Goal: Transaction & Acquisition: Purchase product/service

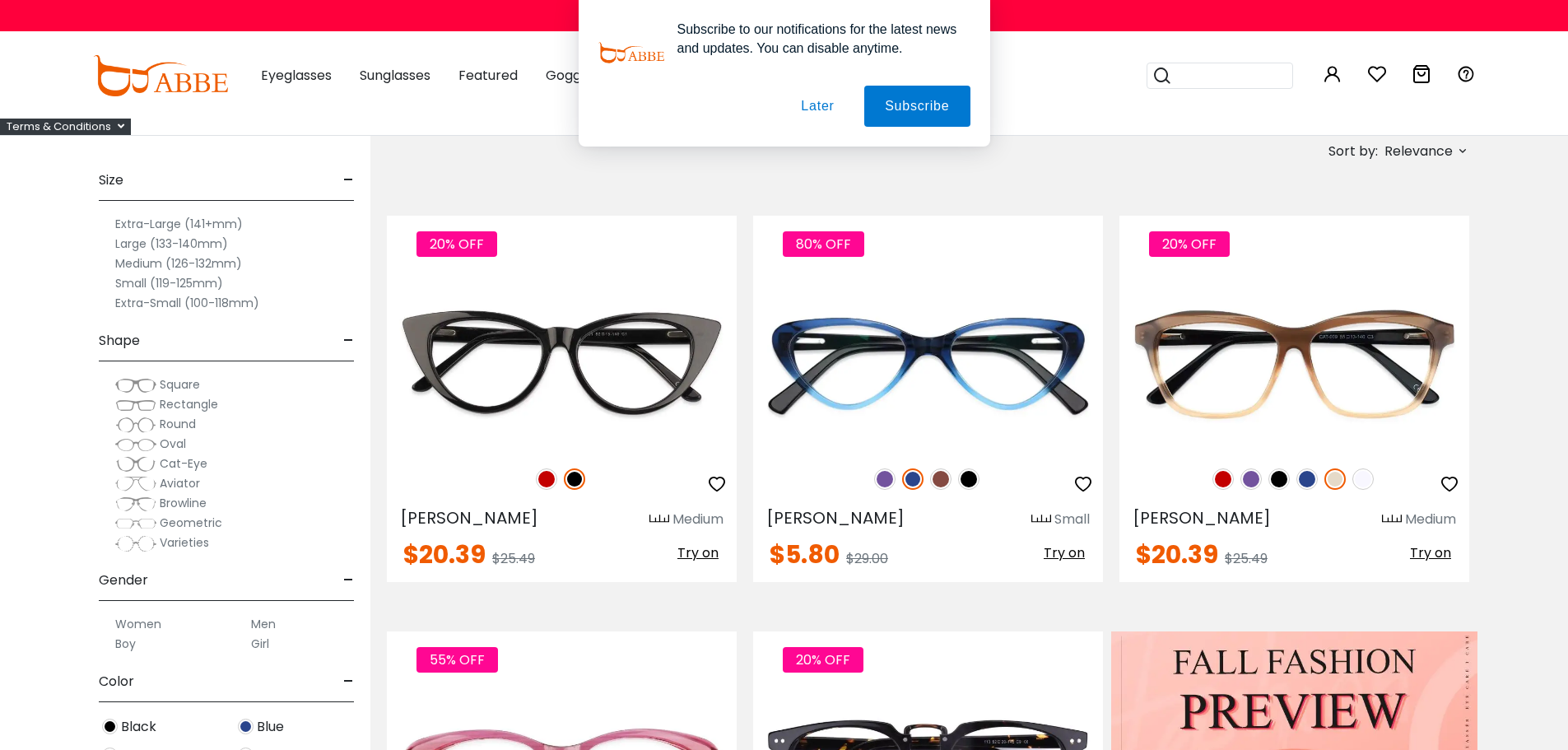
click at [824, 108] on button "Later" at bounding box center [817, 106] width 74 height 41
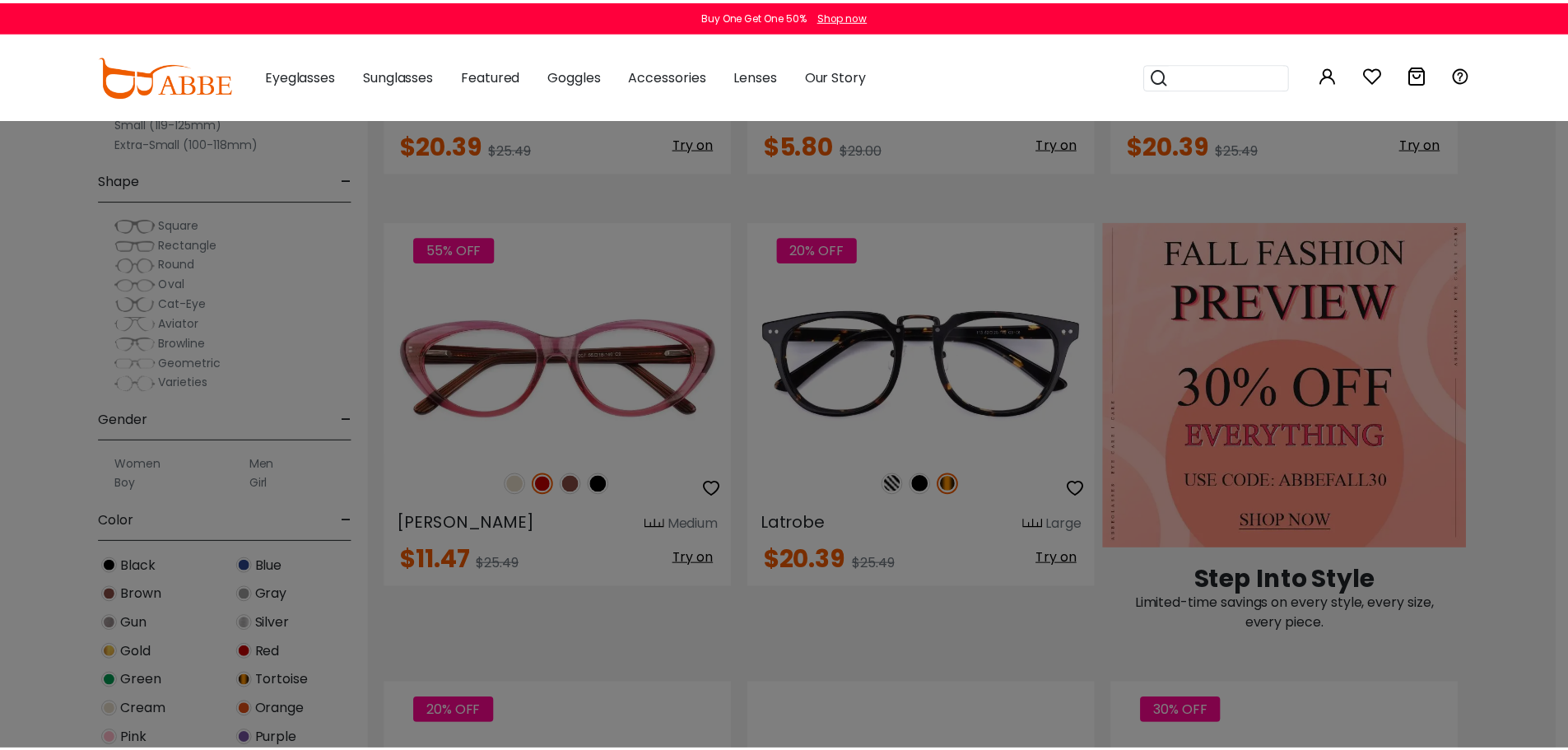
scroll to position [686, 0]
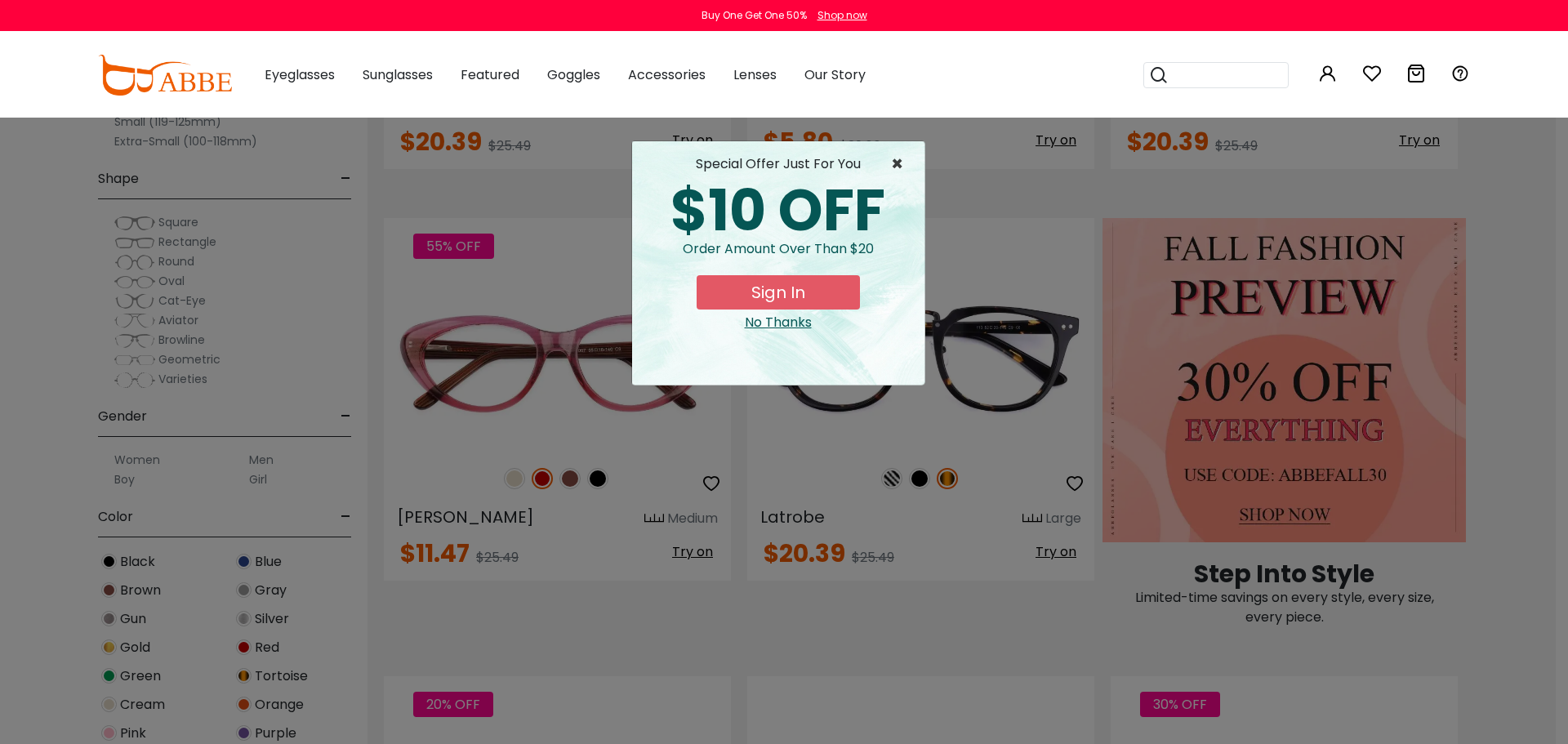
click at [901, 159] on span "×" at bounding box center [901, 164] width 20 height 20
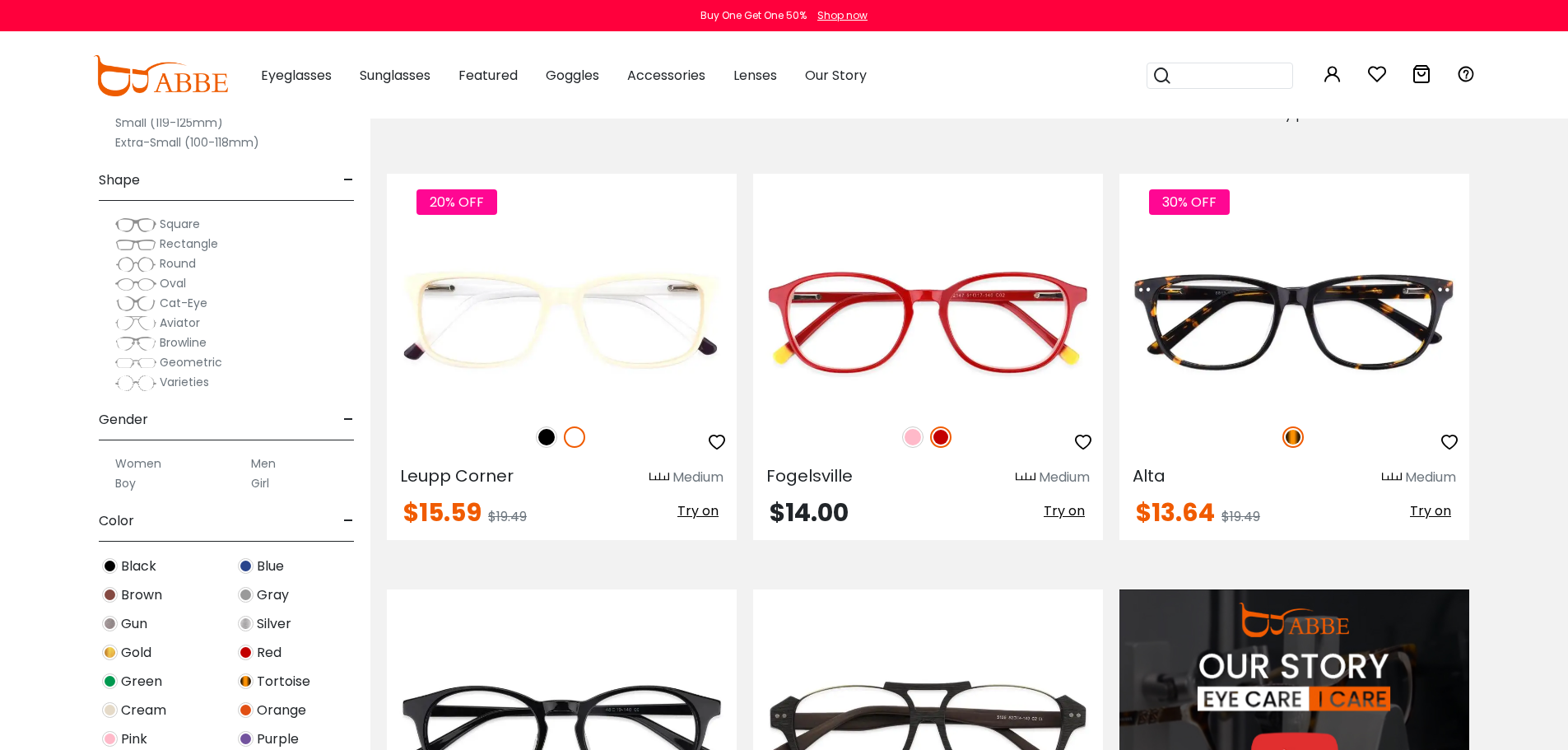
scroll to position [1235, 0]
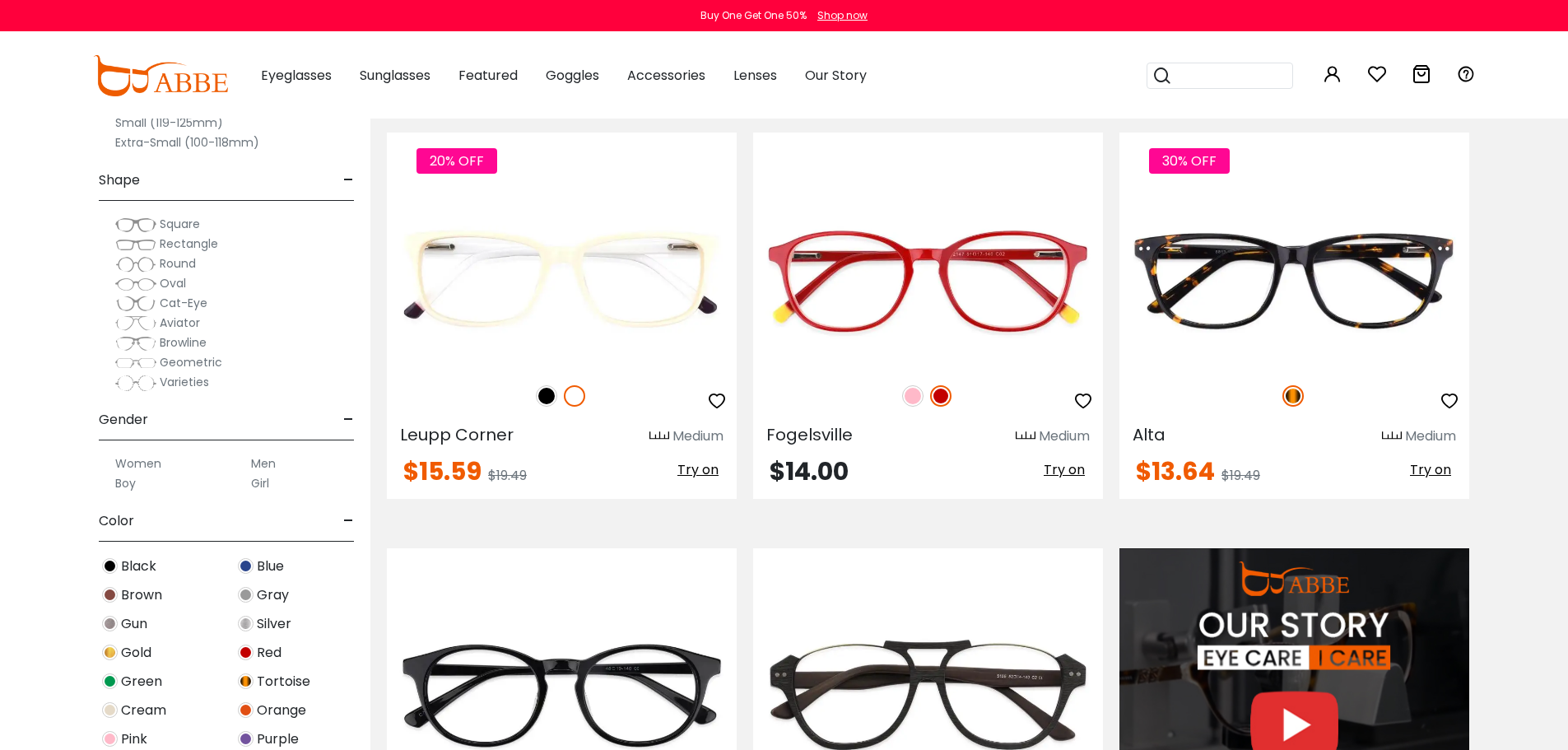
drag, startPoint x: 264, startPoint y: 458, endPoint x: 272, endPoint y: 463, distance: 9.4
click at [264, 459] on label "Men" at bounding box center [263, 464] width 25 height 20
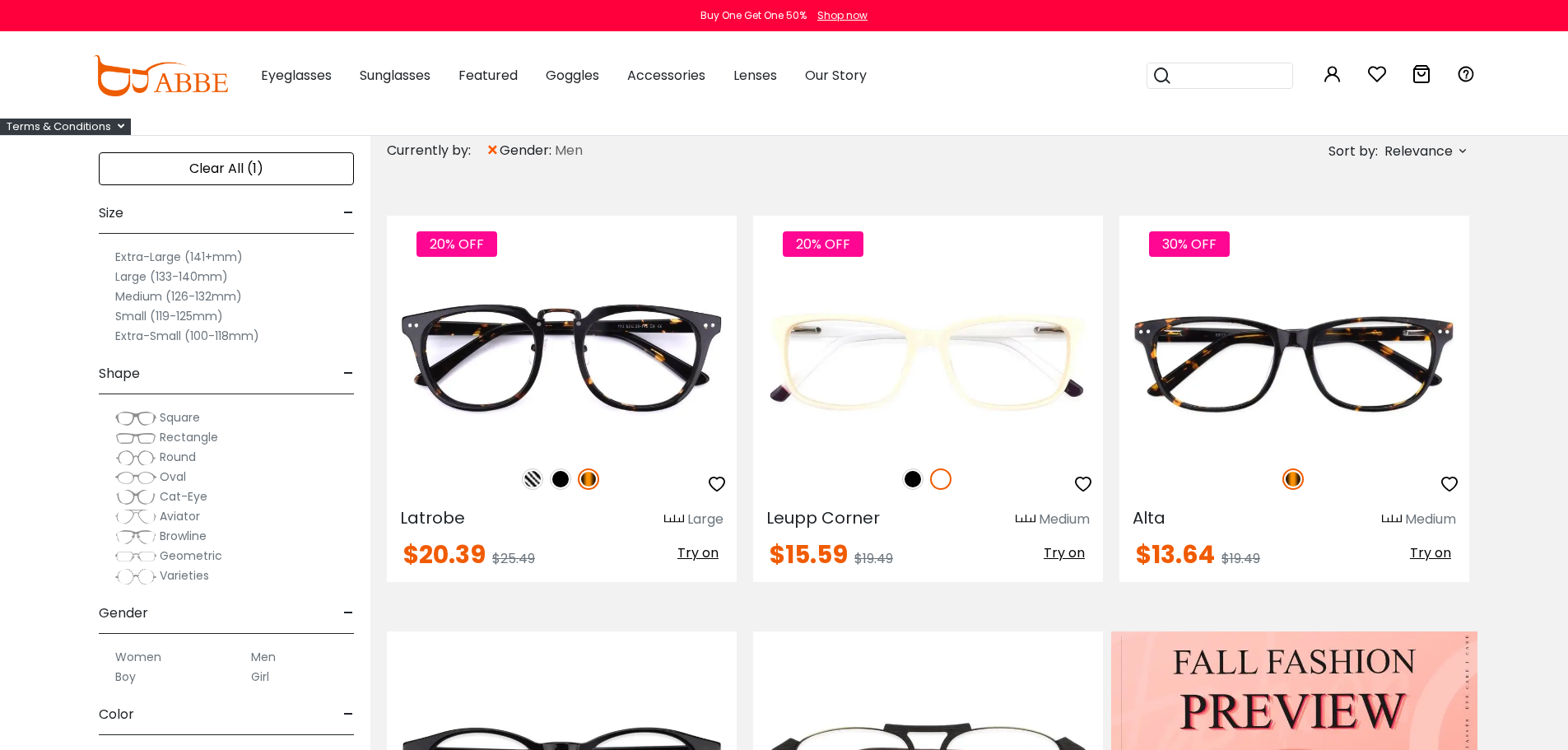
click at [164, 255] on label "Extra-Large (141+mm)" at bounding box center [179, 257] width 127 height 20
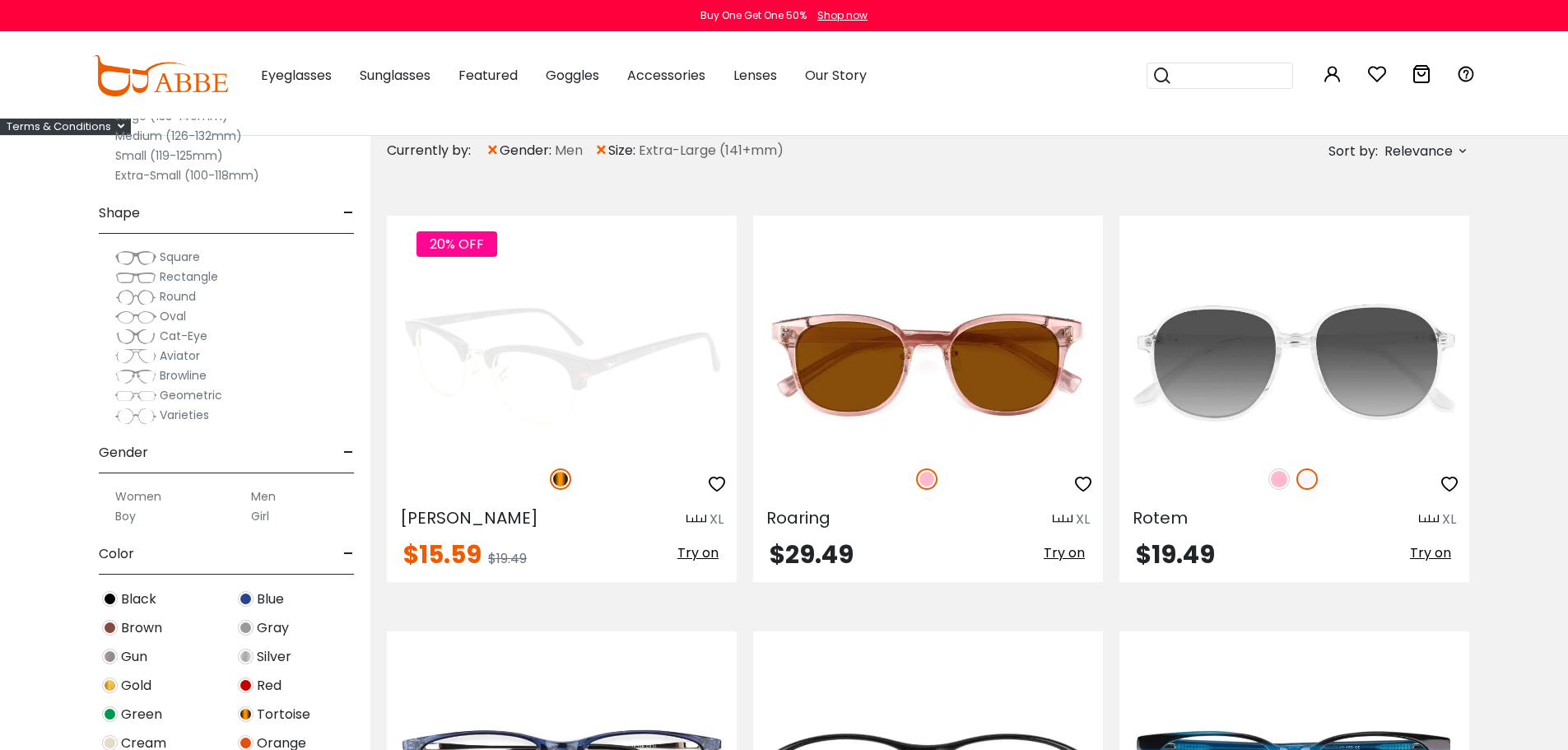
scroll to position [411, 0]
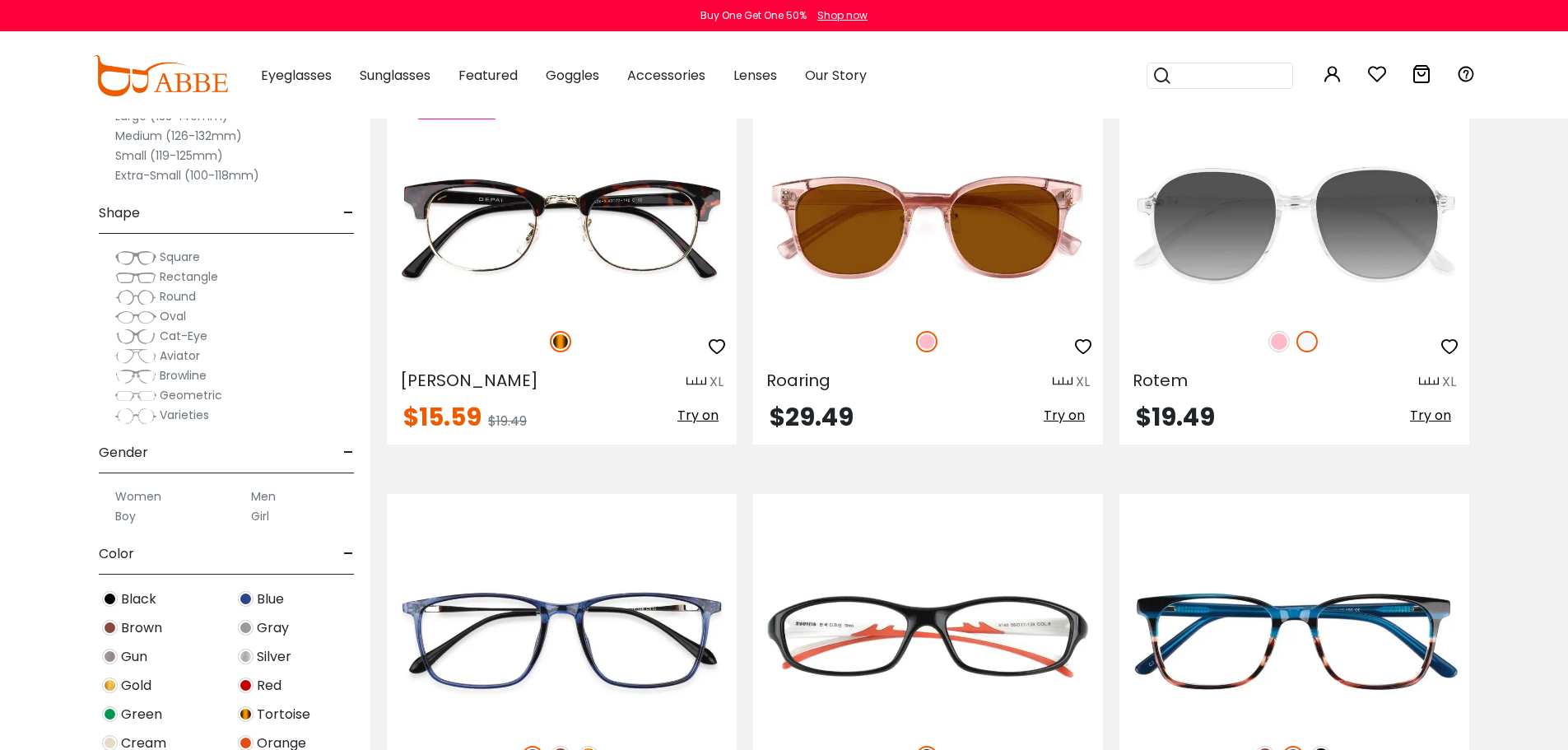
click at [197, 277] on span "Rectangle" at bounding box center [189, 276] width 58 height 16
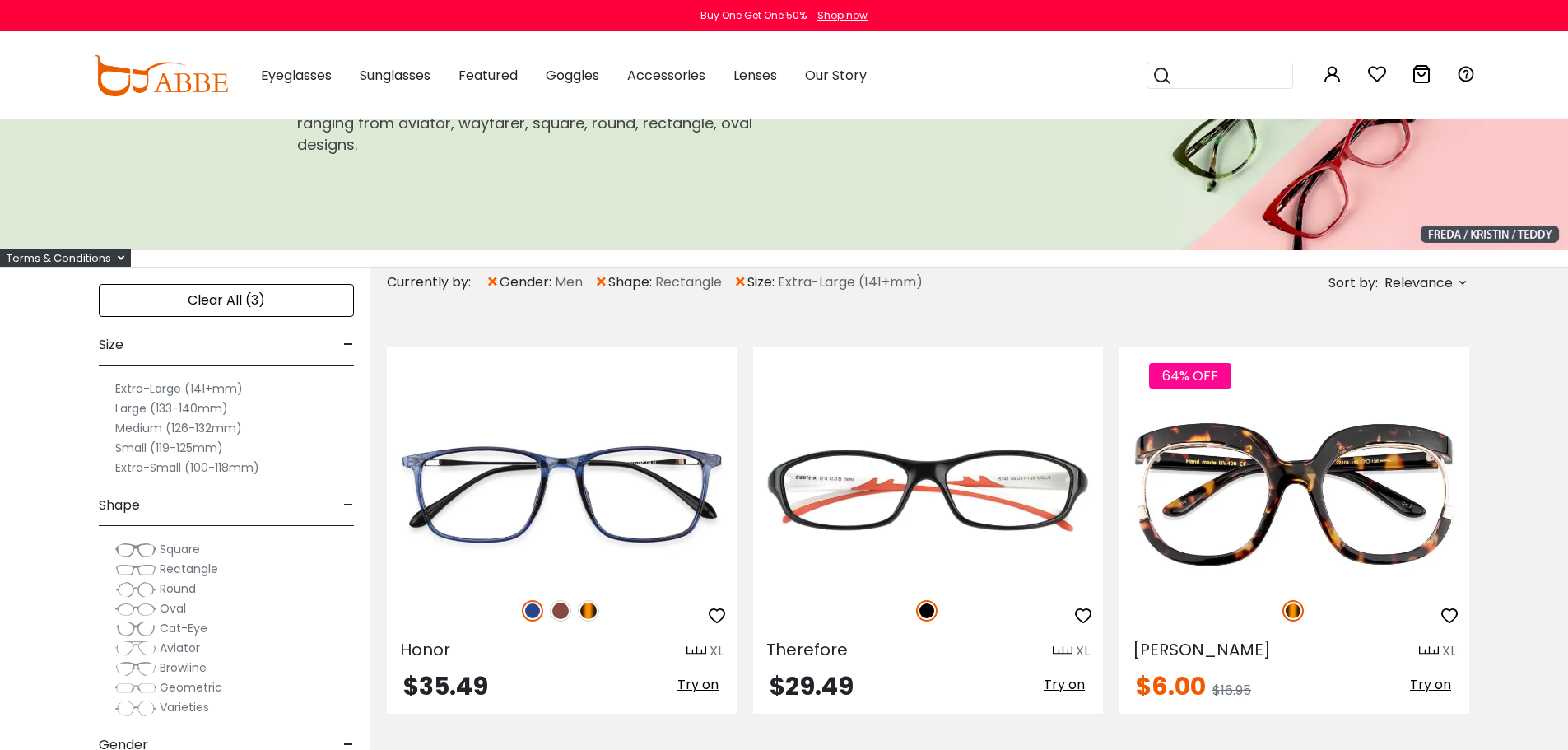
scroll to position [275, 0]
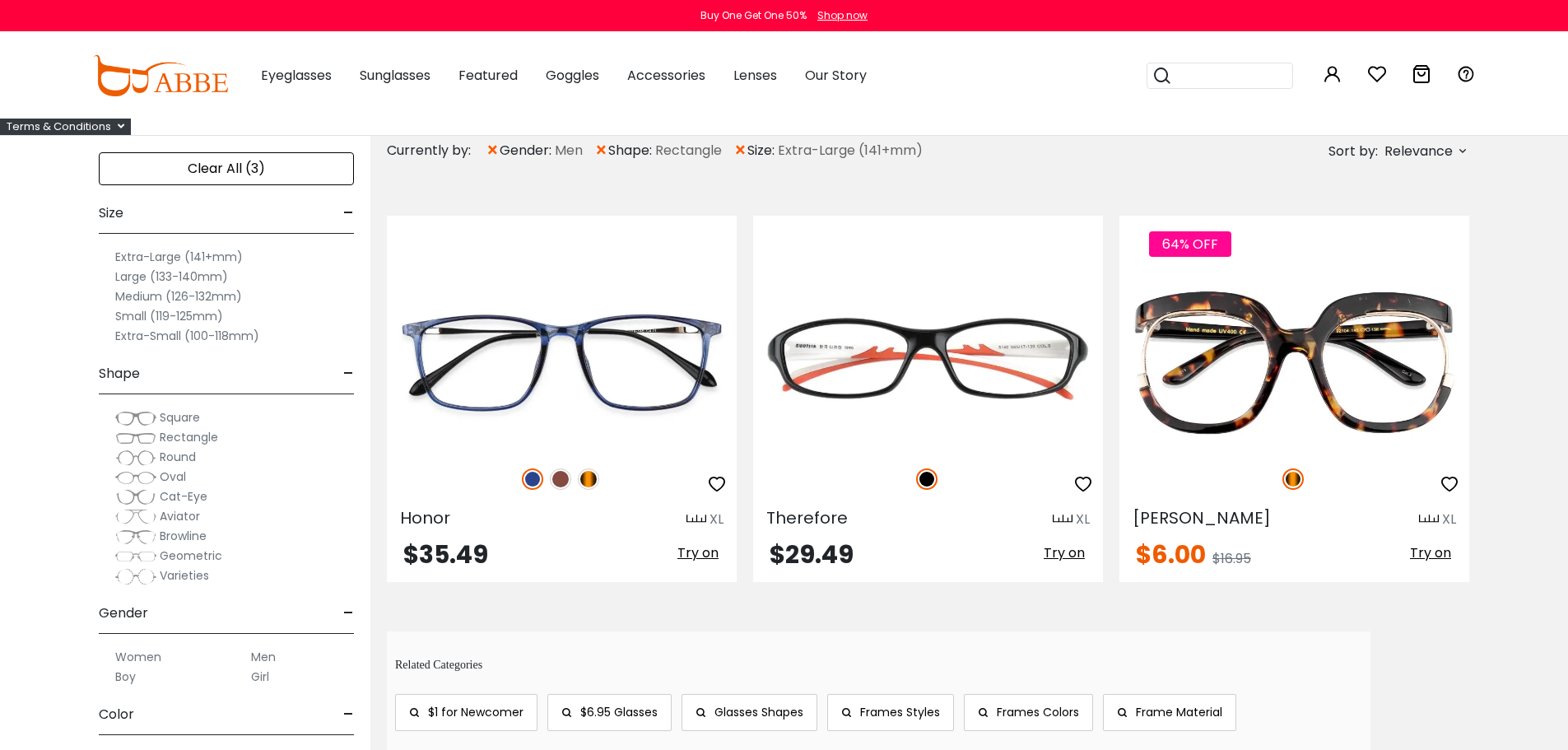
click at [185, 416] on span "Square" at bounding box center [180, 417] width 40 height 16
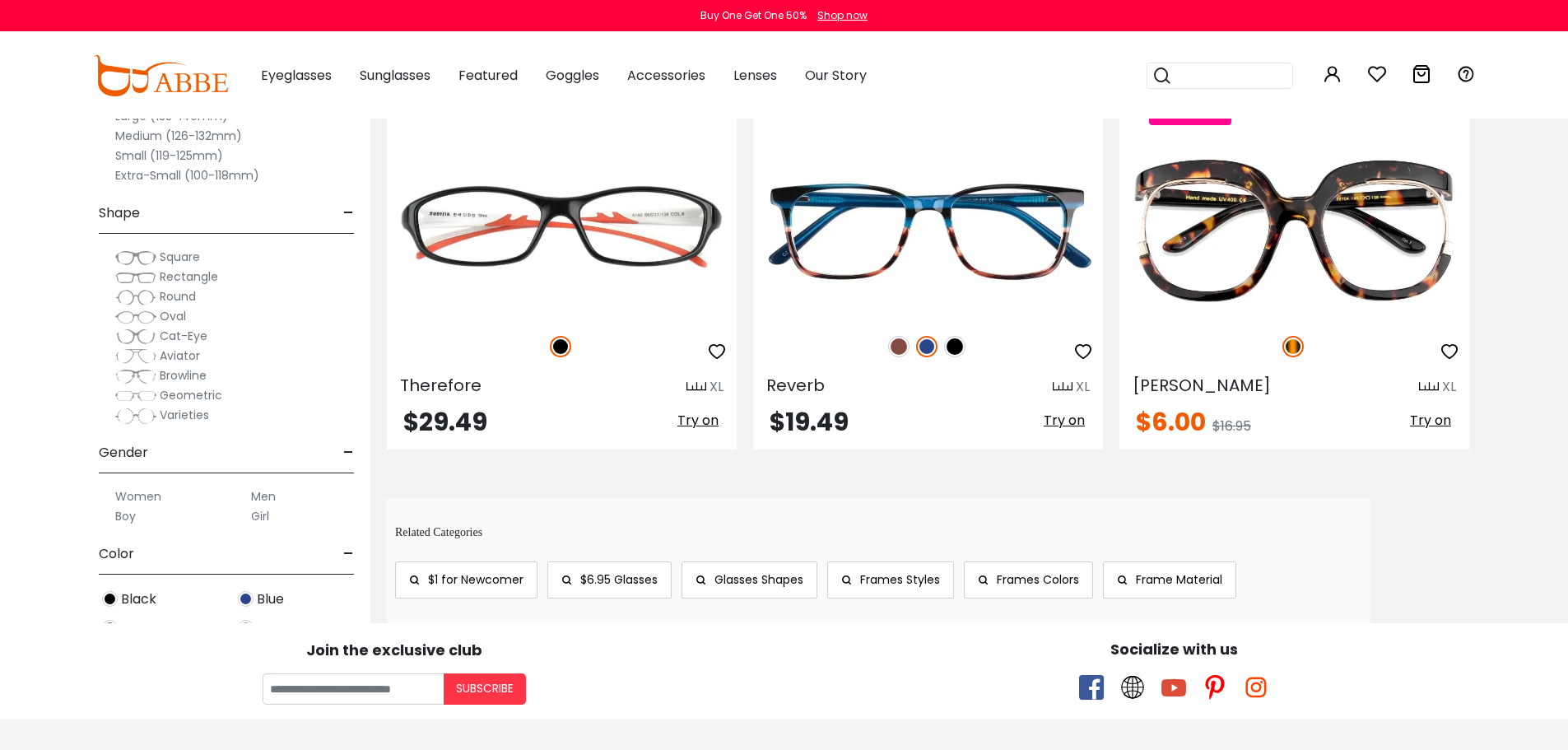
scroll to position [824, 0]
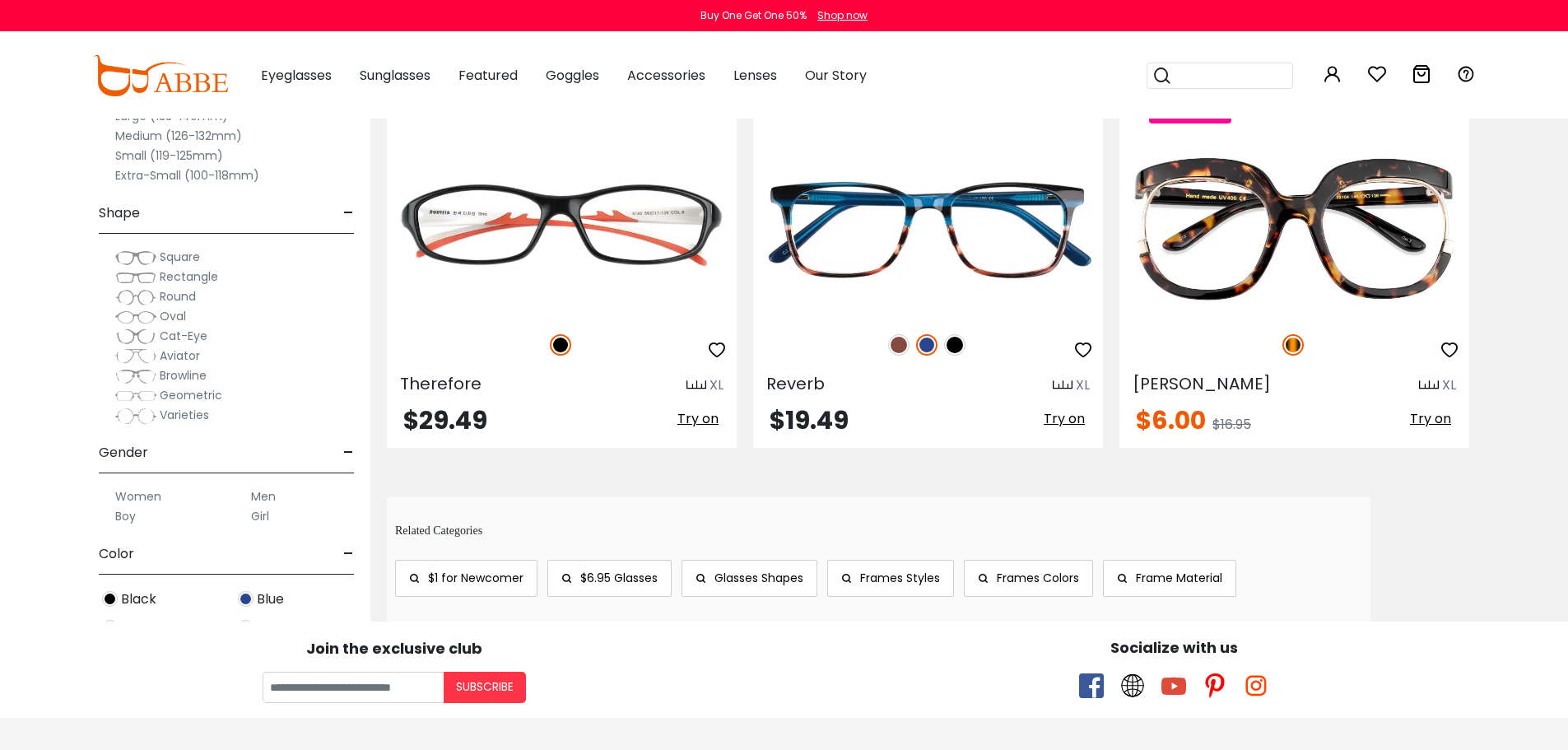
click at [182, 396] on span "Geometric" at bounding box center [191, 395] width 62 height 16
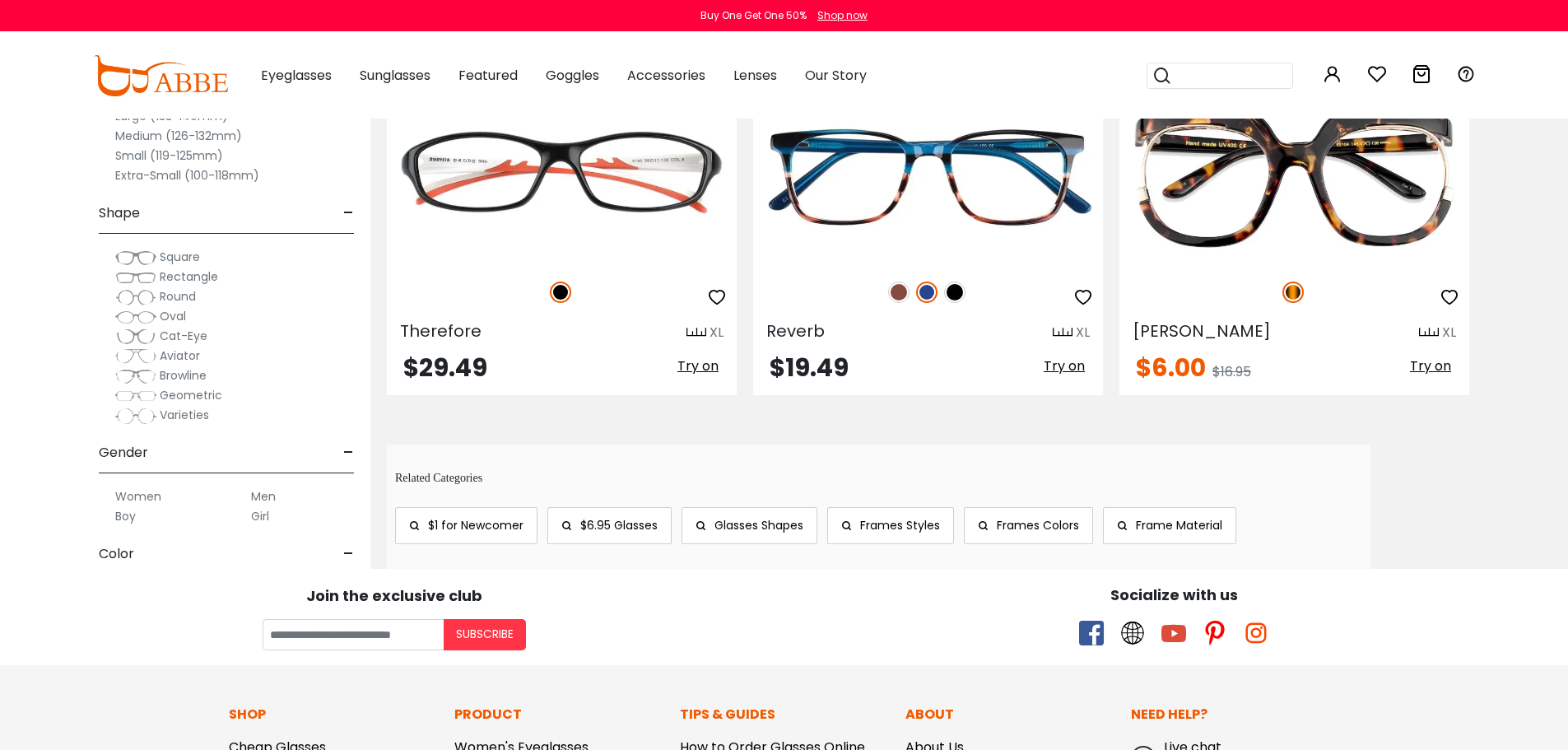
scroll to position [824, 0]
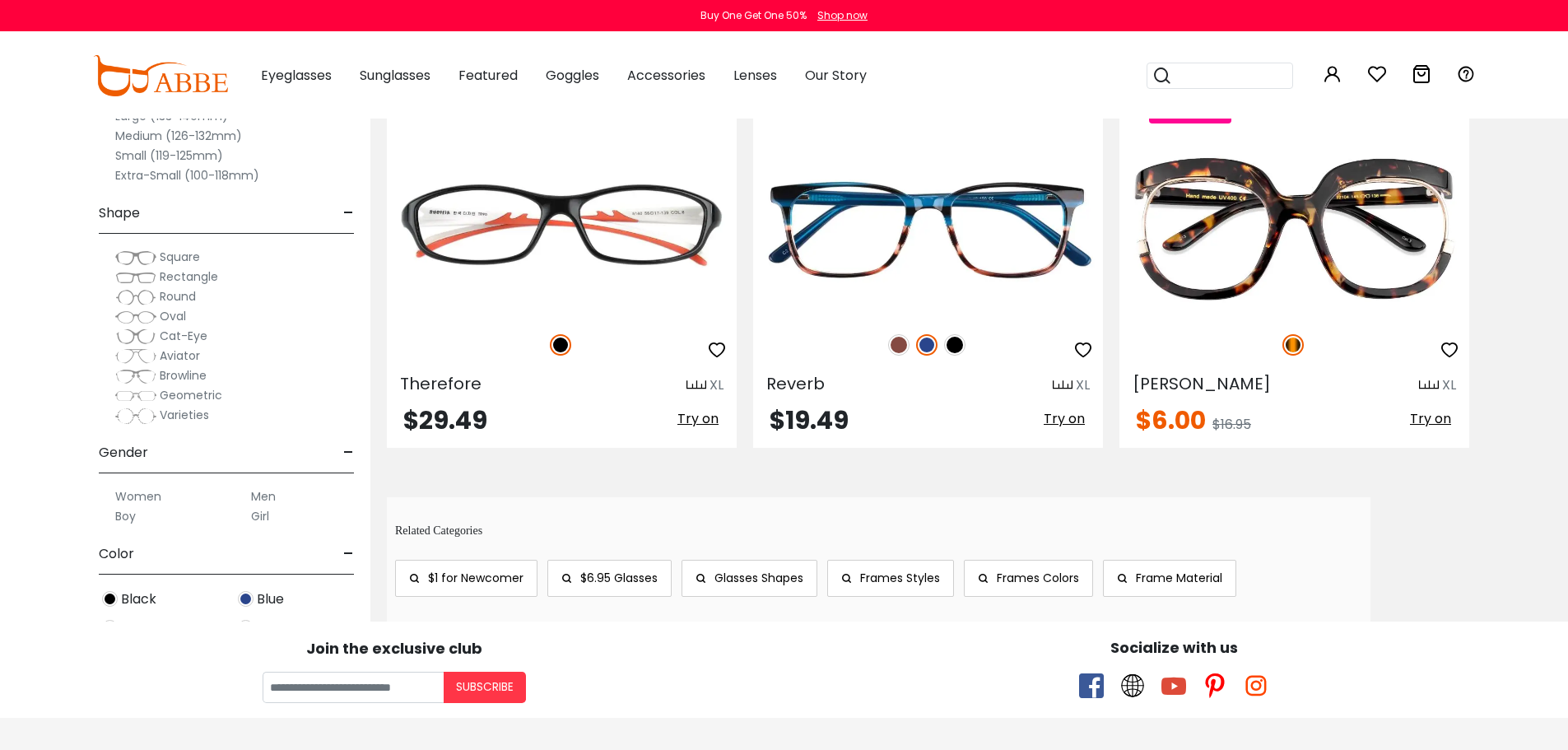
click at [881, 578] on span "Frames Styles" at bounding box center [899, 577] width 80 height 16
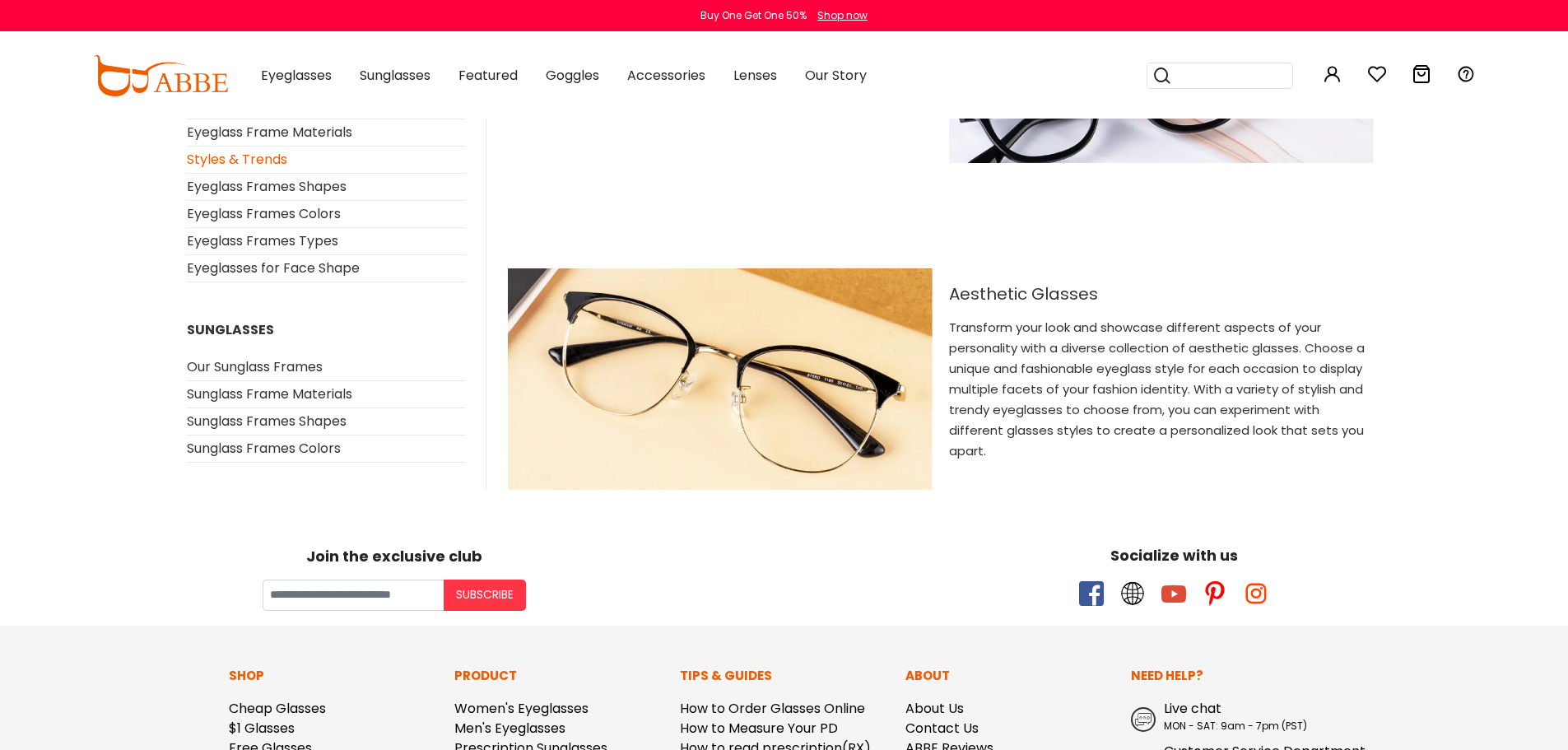
scroll to position [5765, 0]
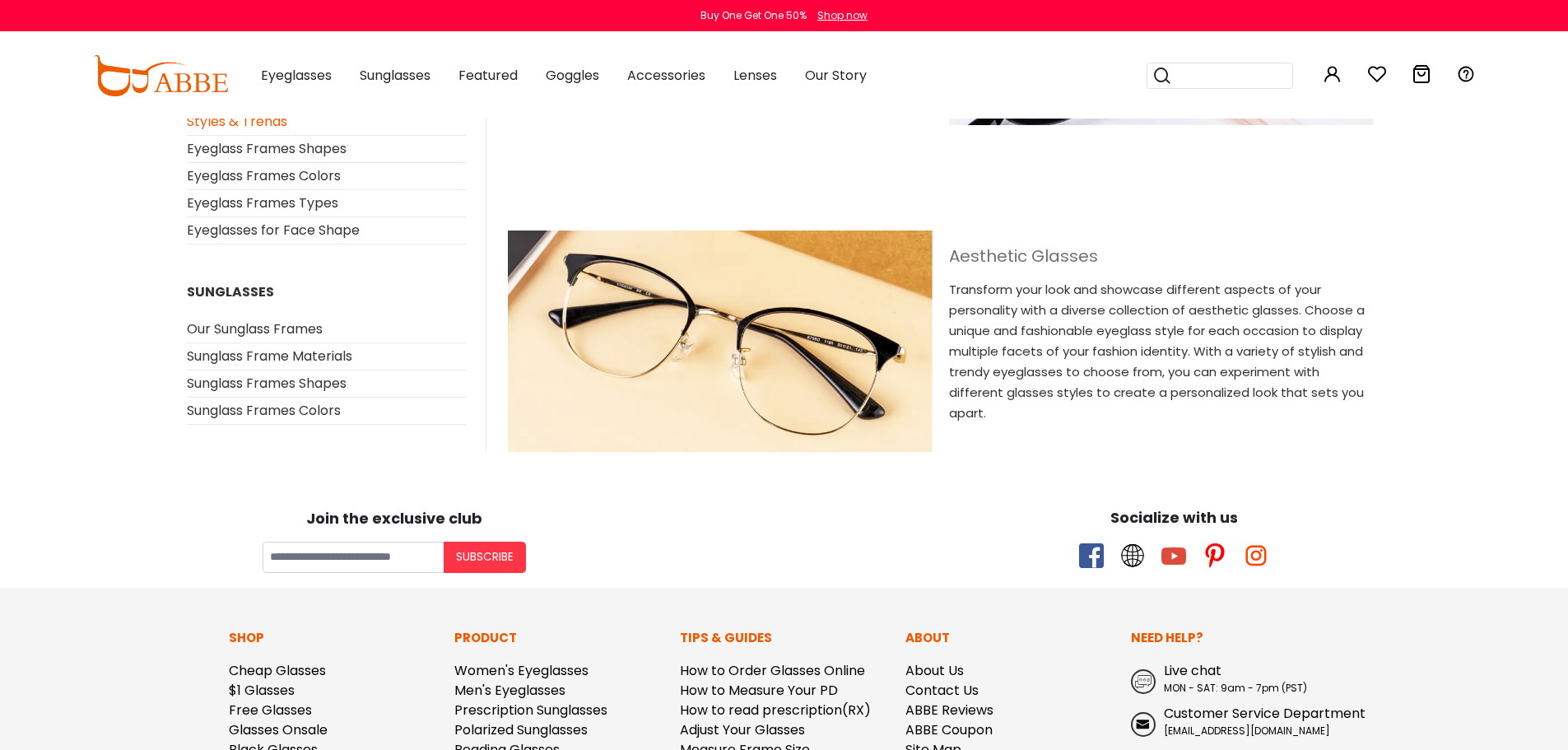
click at [996, 257] on h2 "Aesthetic Glasses" at bounding box center [1161, 256] width 425 height 20
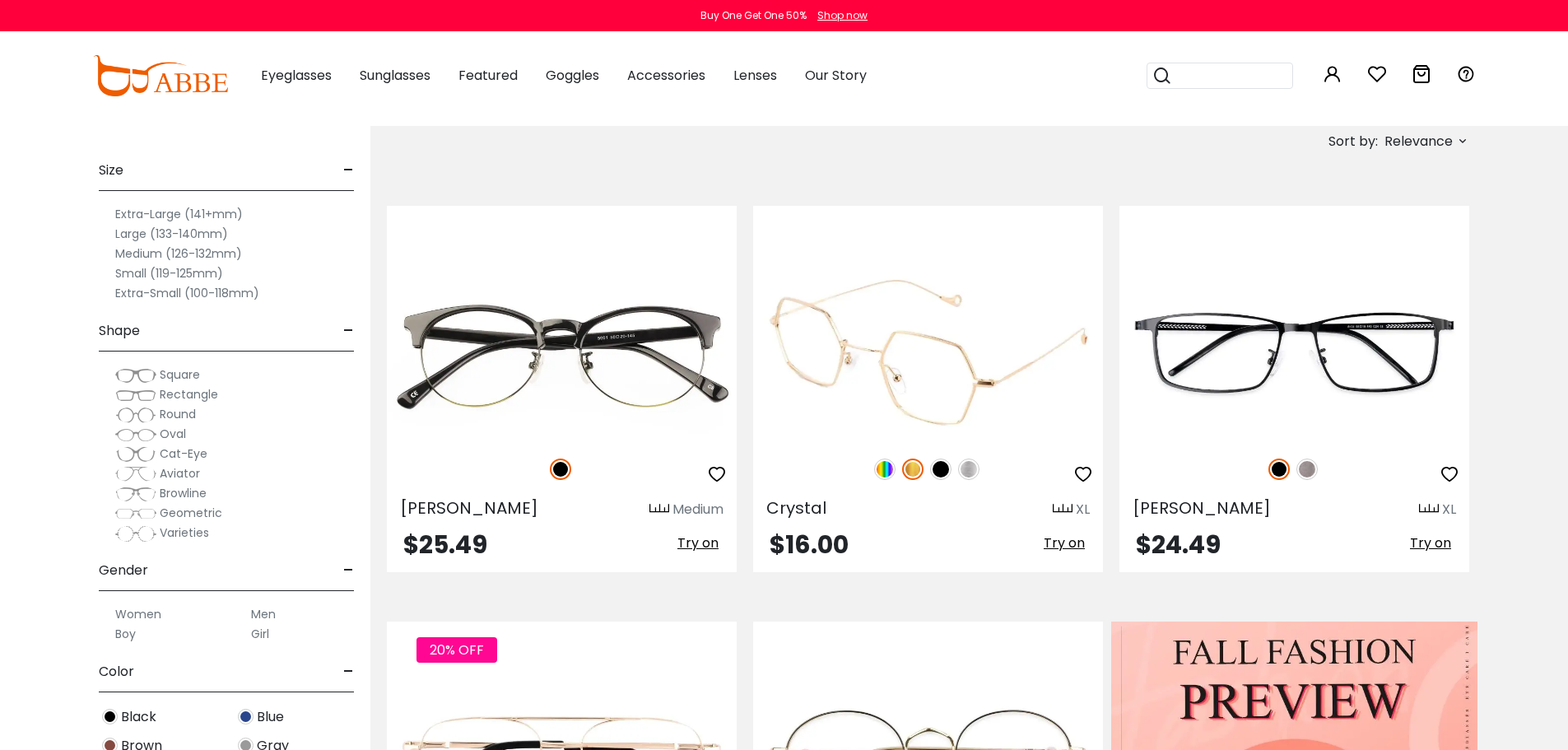
scroll to position [549, 0]
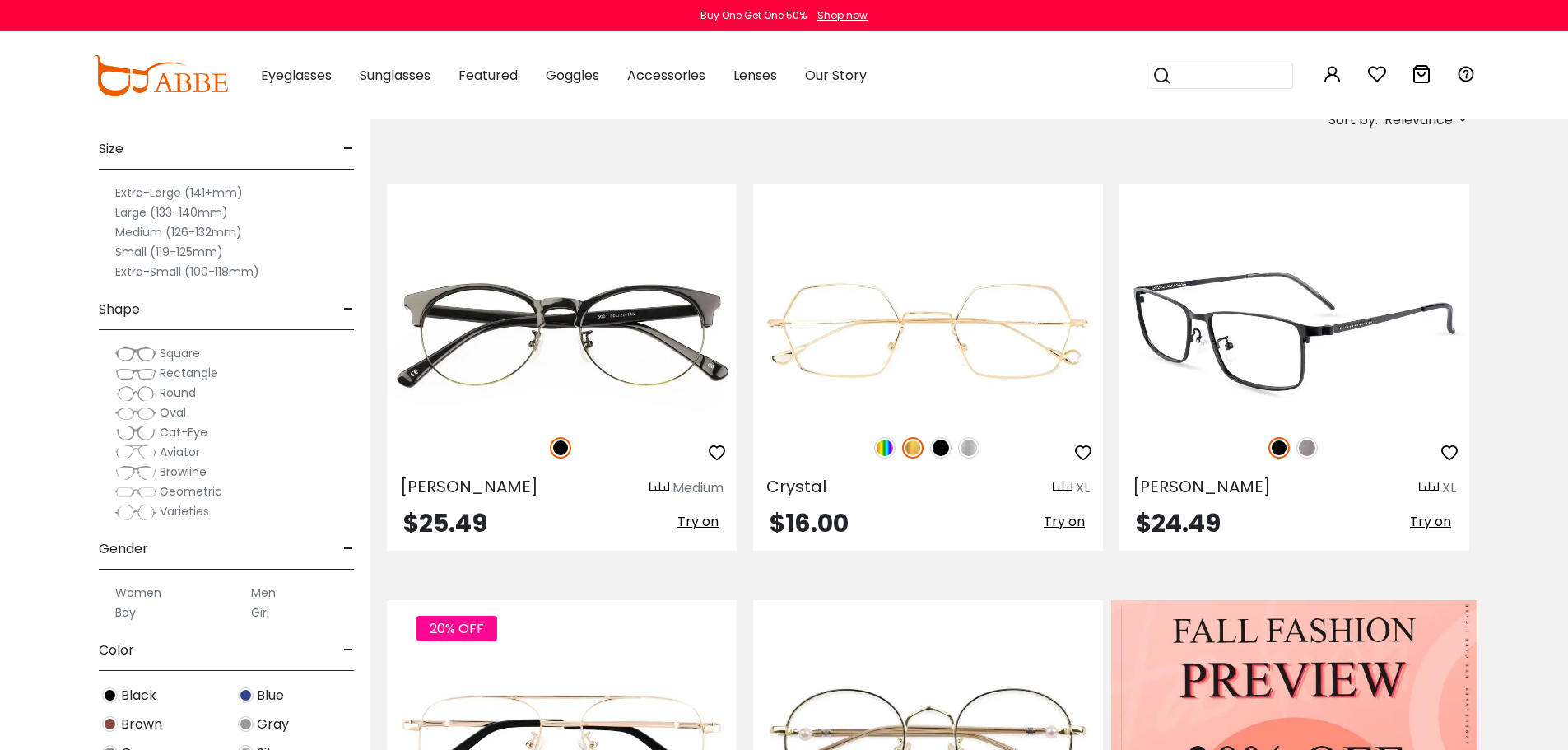
click at [1310, 326] on img at bounding box center [1294, 331] width 350 height 175
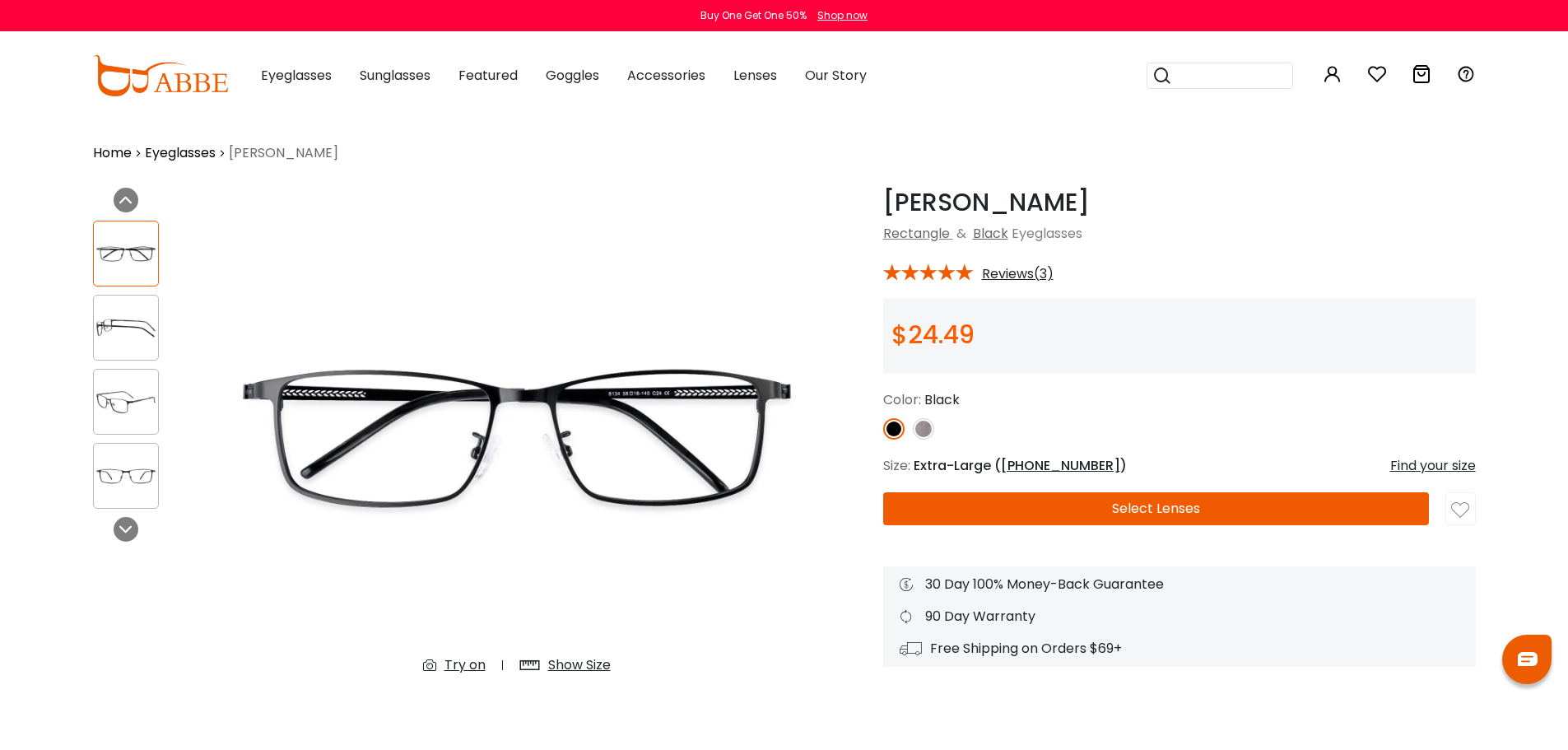
click at [130, 316] on img at bounding box center [126, 328] width 64 height 32
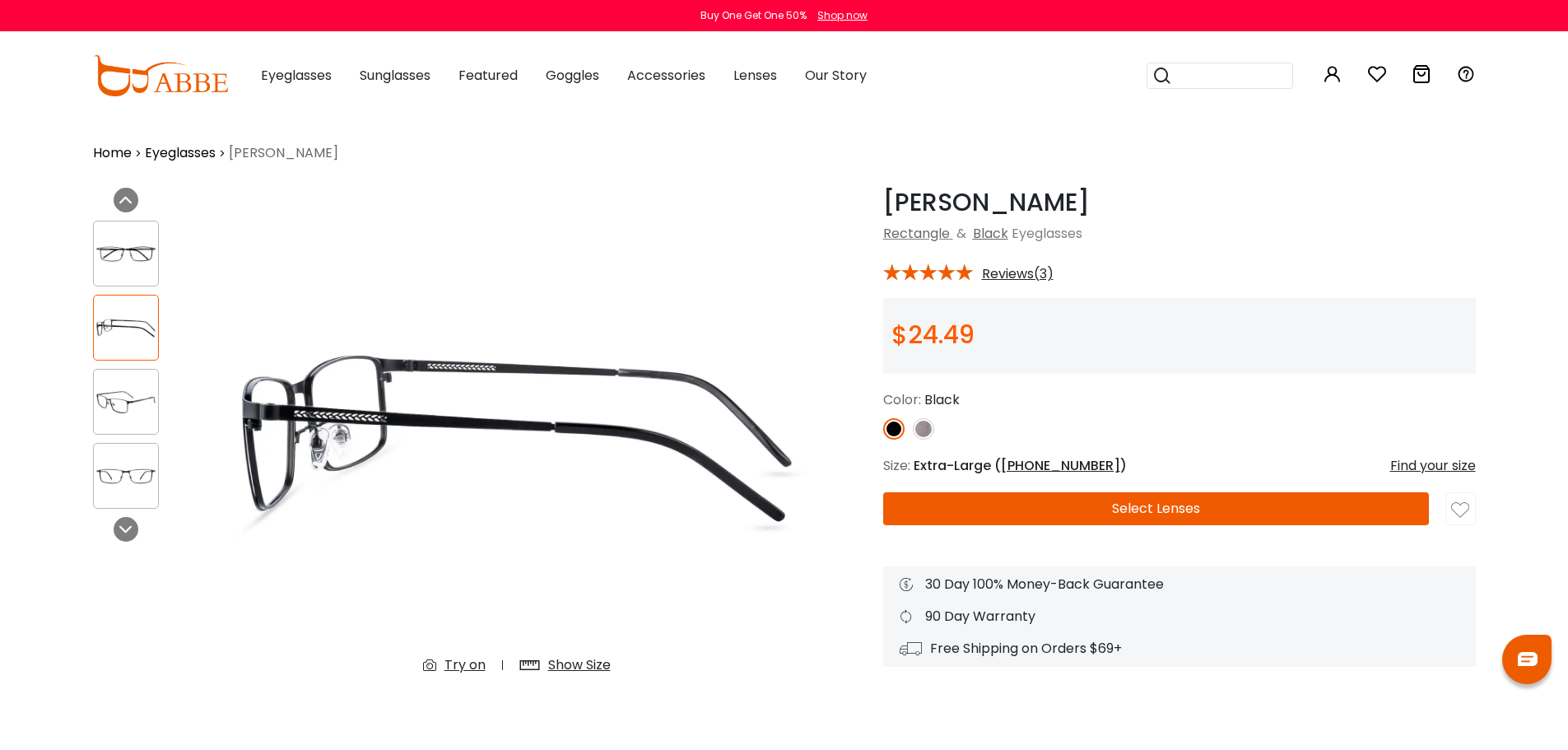
click at [121, 389] on img at bounding box center [126, 403] width 64 height 32
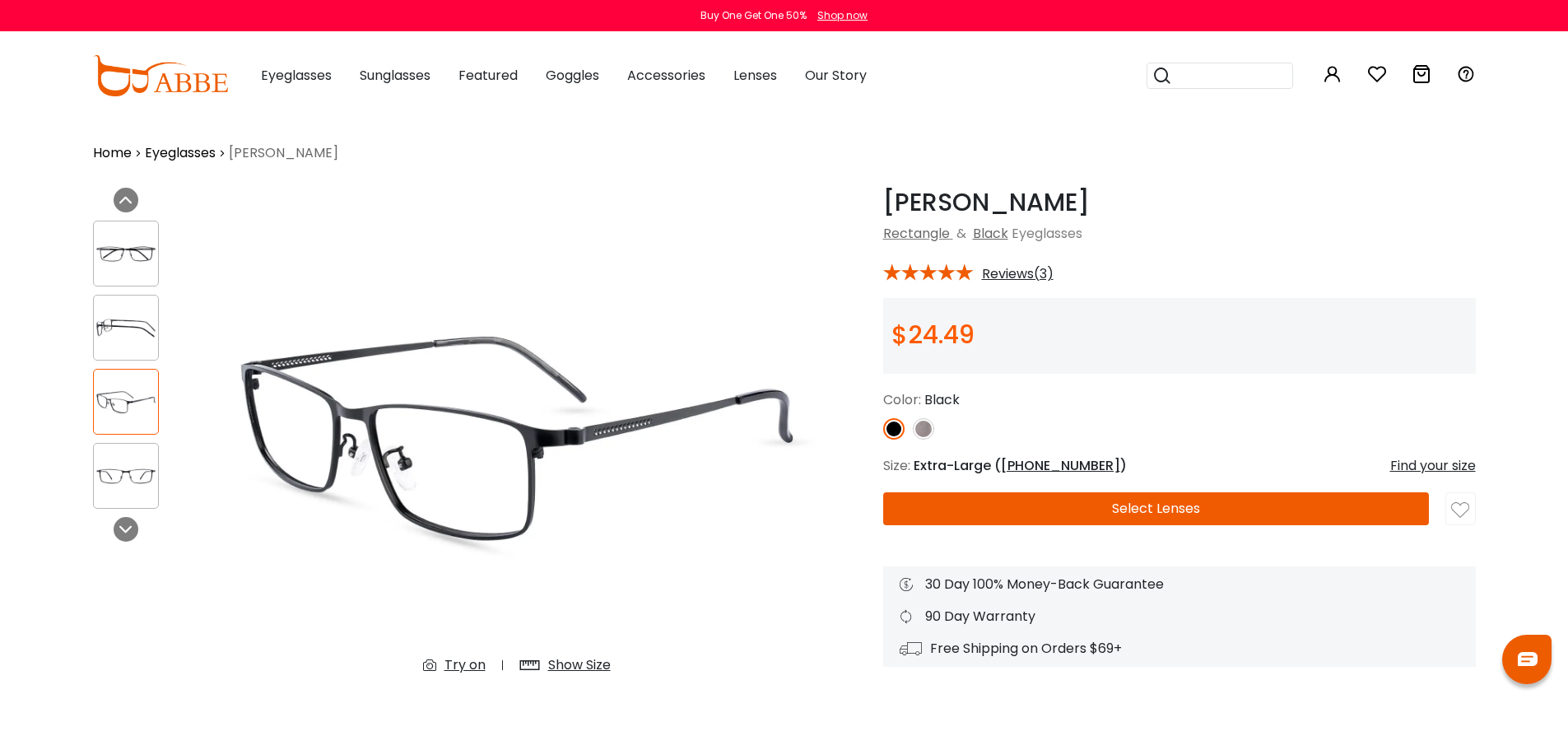
click at [131, 468] on img at bounding box center [126, 476] width 64 height 32
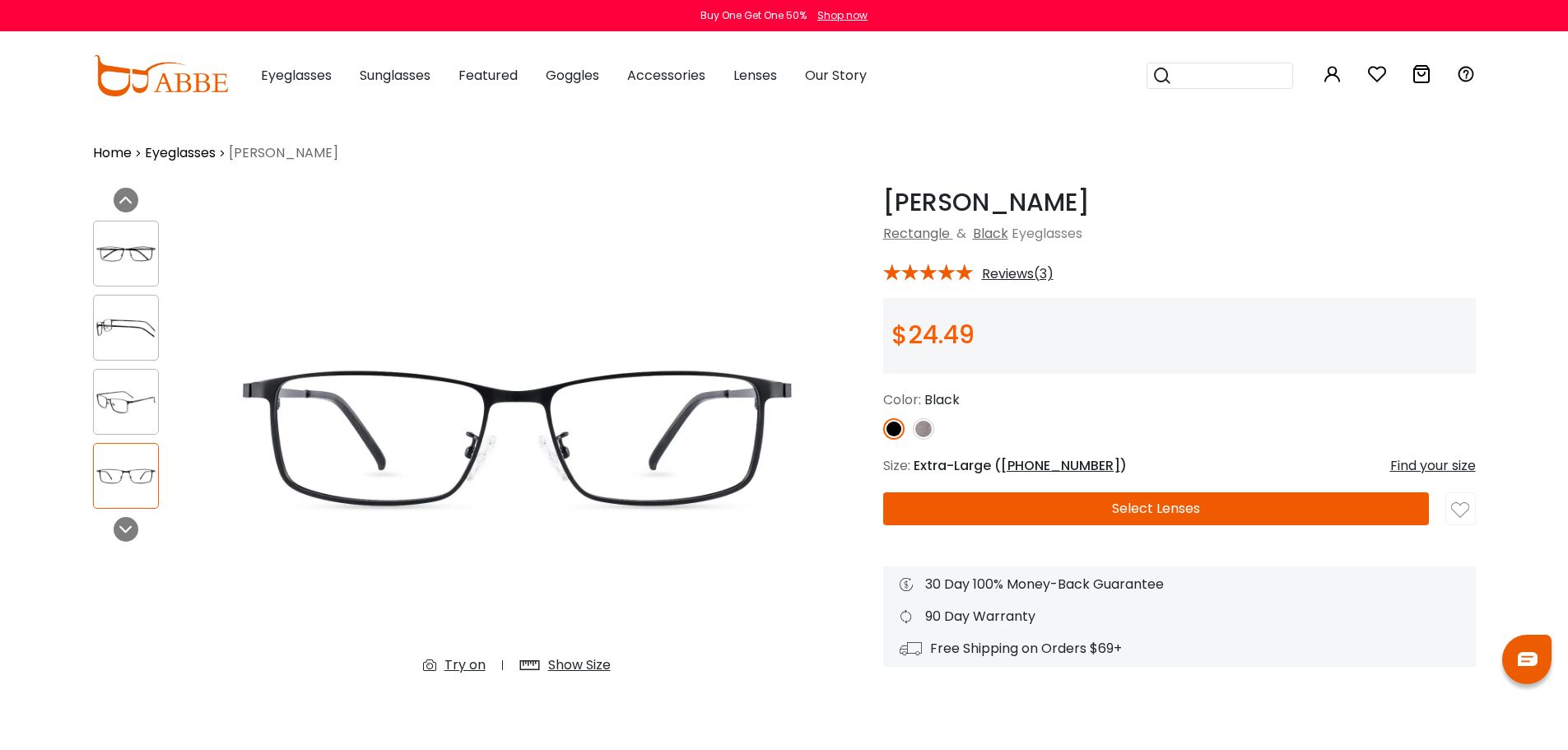
click at [925, 434] on img at bounding box center [923, 428] width 21 height 21
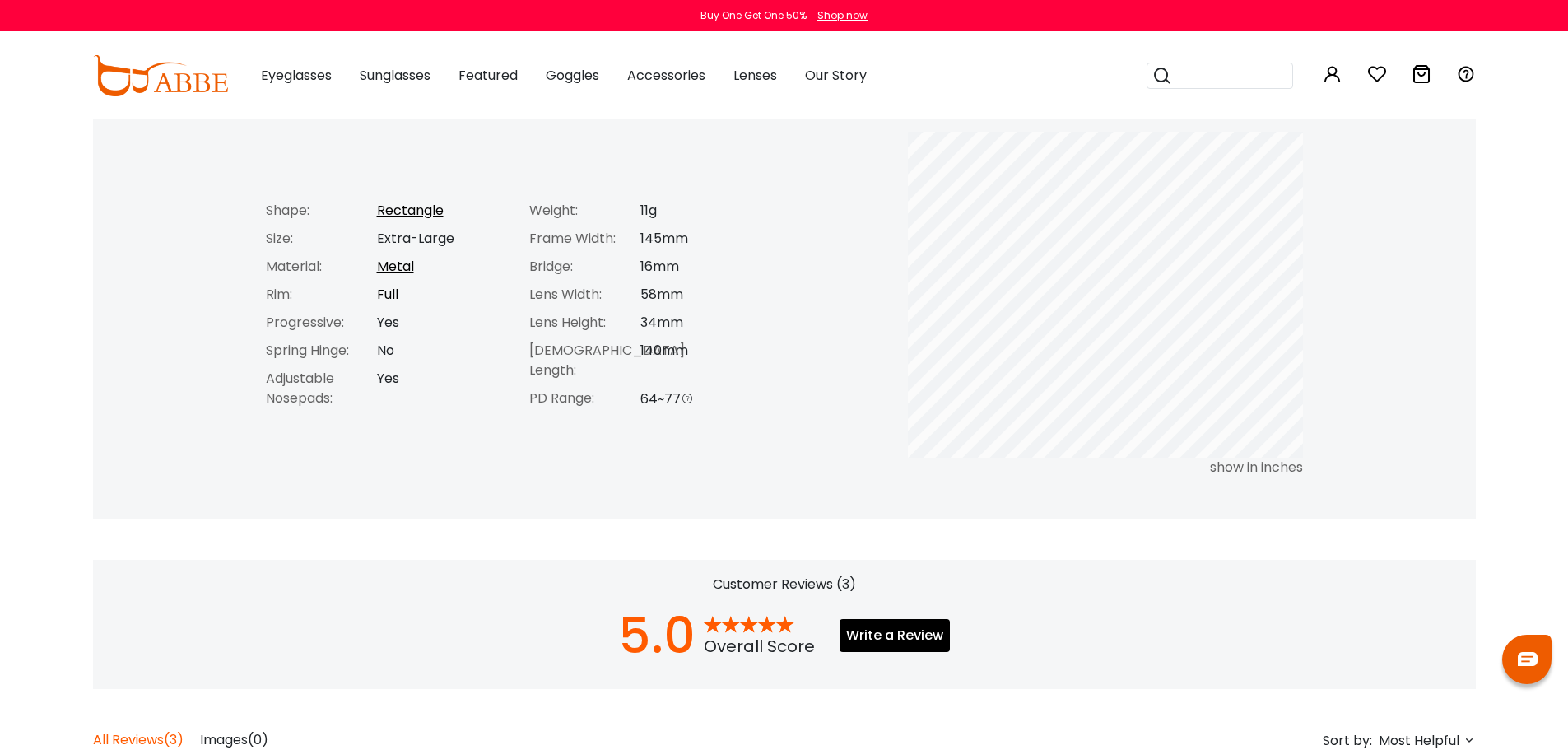
scroll to position [411, 0]
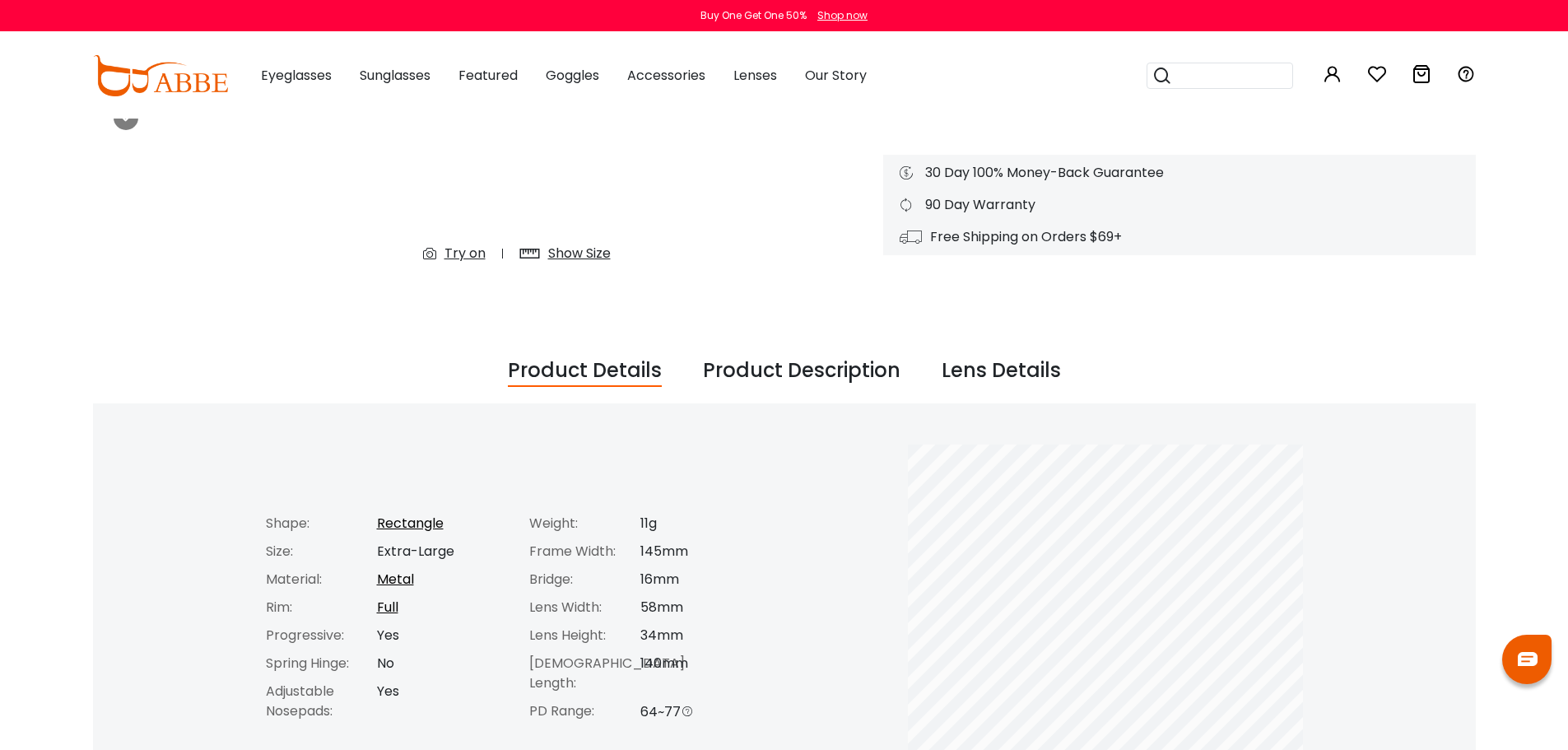
click at [970, 378] on div "Lens Details" at bounding box center [1002, 371] width 120 height 32
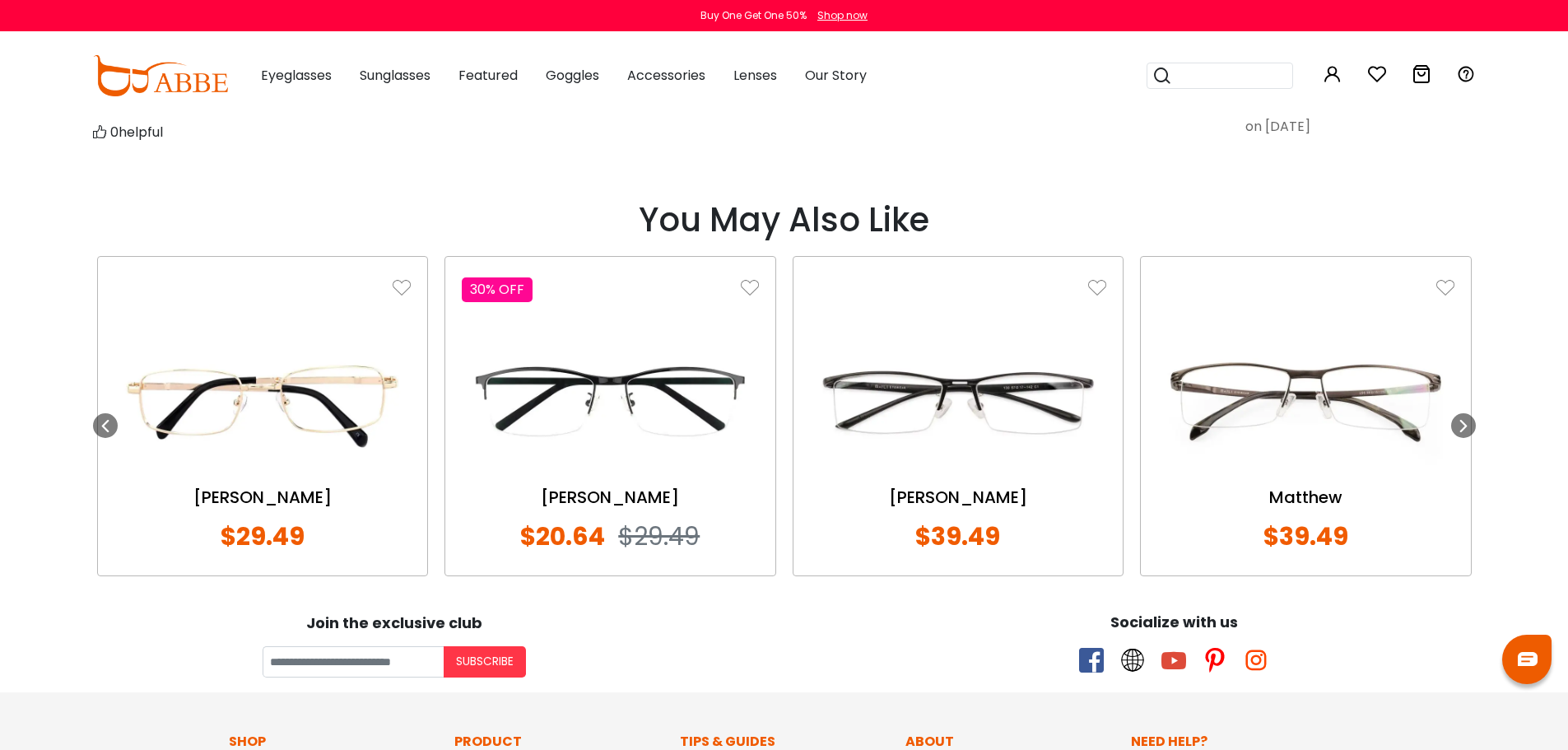
scroll to position [1647, 0]
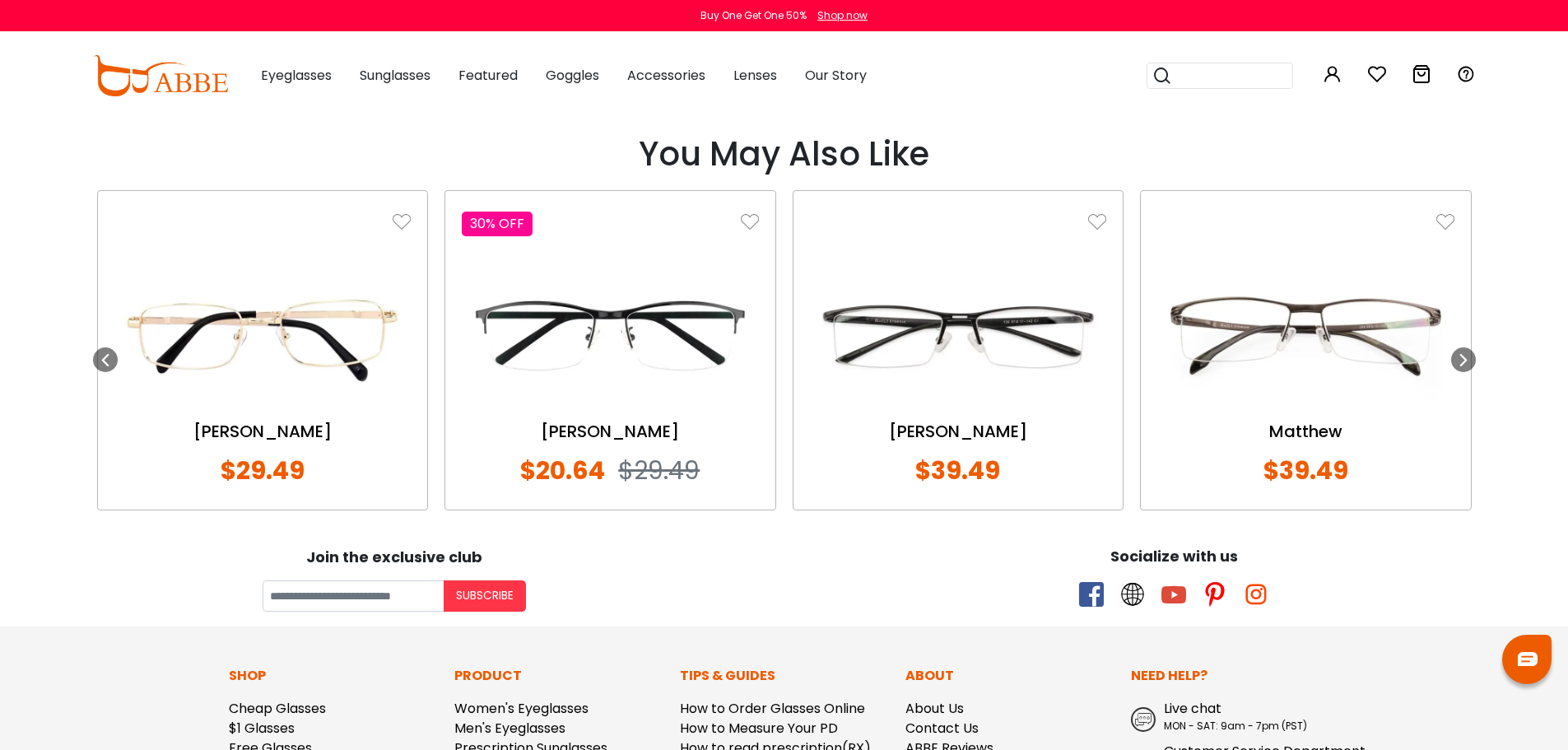
click at [638, 344] on img at bounding box center [610, 336] width 298 height 148
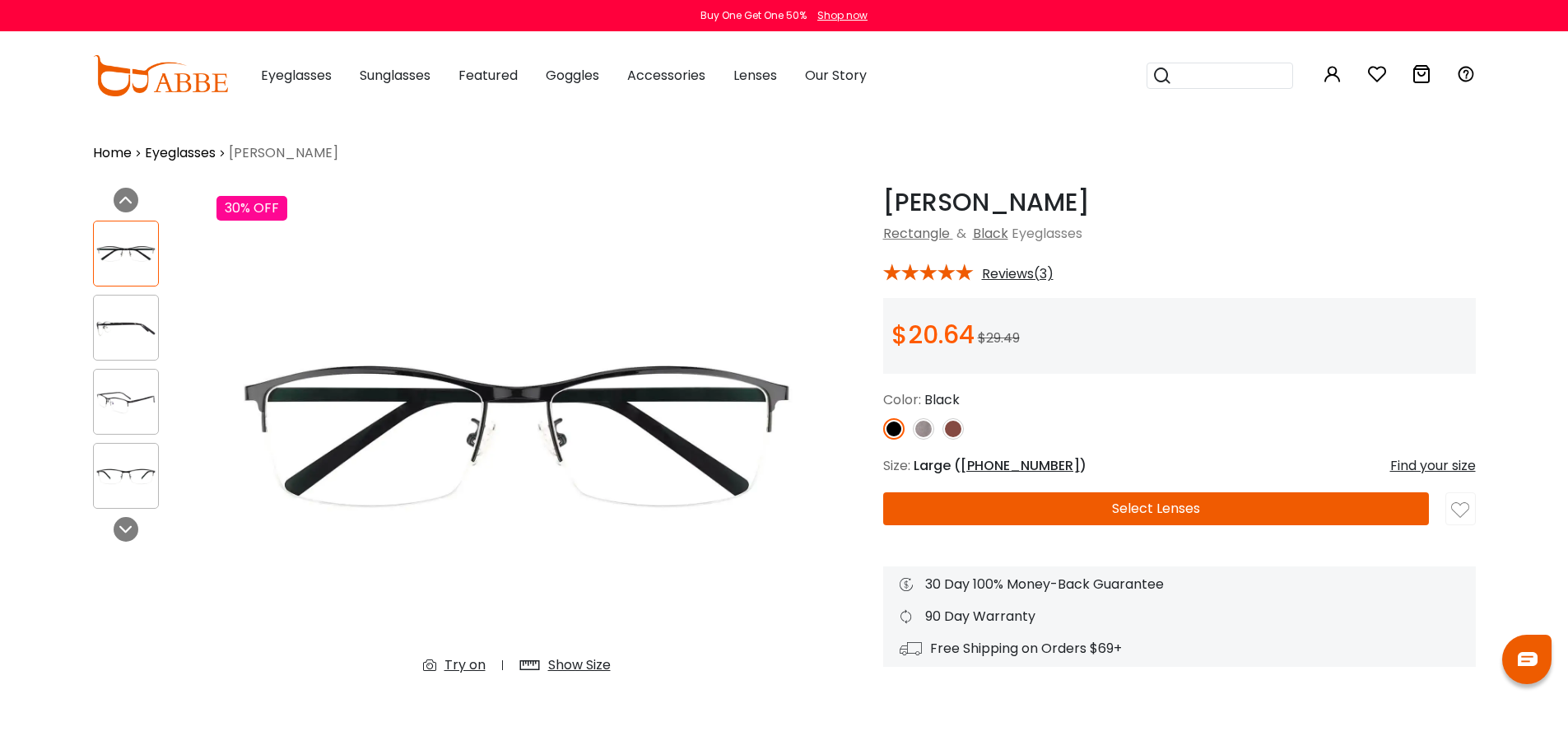
click at [957, 433] on img at bounding box center [953, 428] width 21 height 21
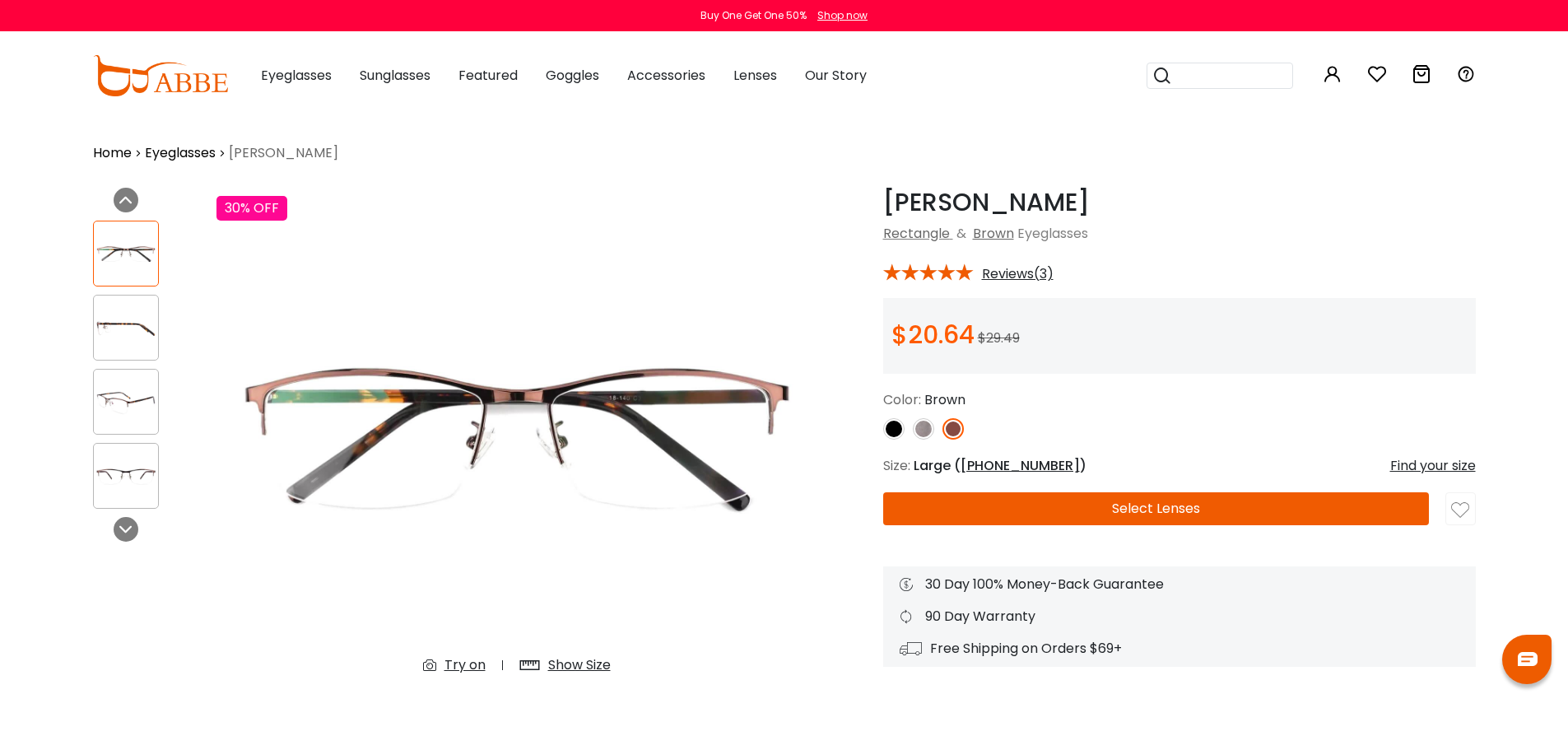
click at [952, 434] on img at bounding box center [953, 428] width 21 height 21
click at [934, 433] on div at bounding box center [1179, 428] width 592 height 21
click at [925, 433] on img at bounding box center [923, 428] width 21 height 21
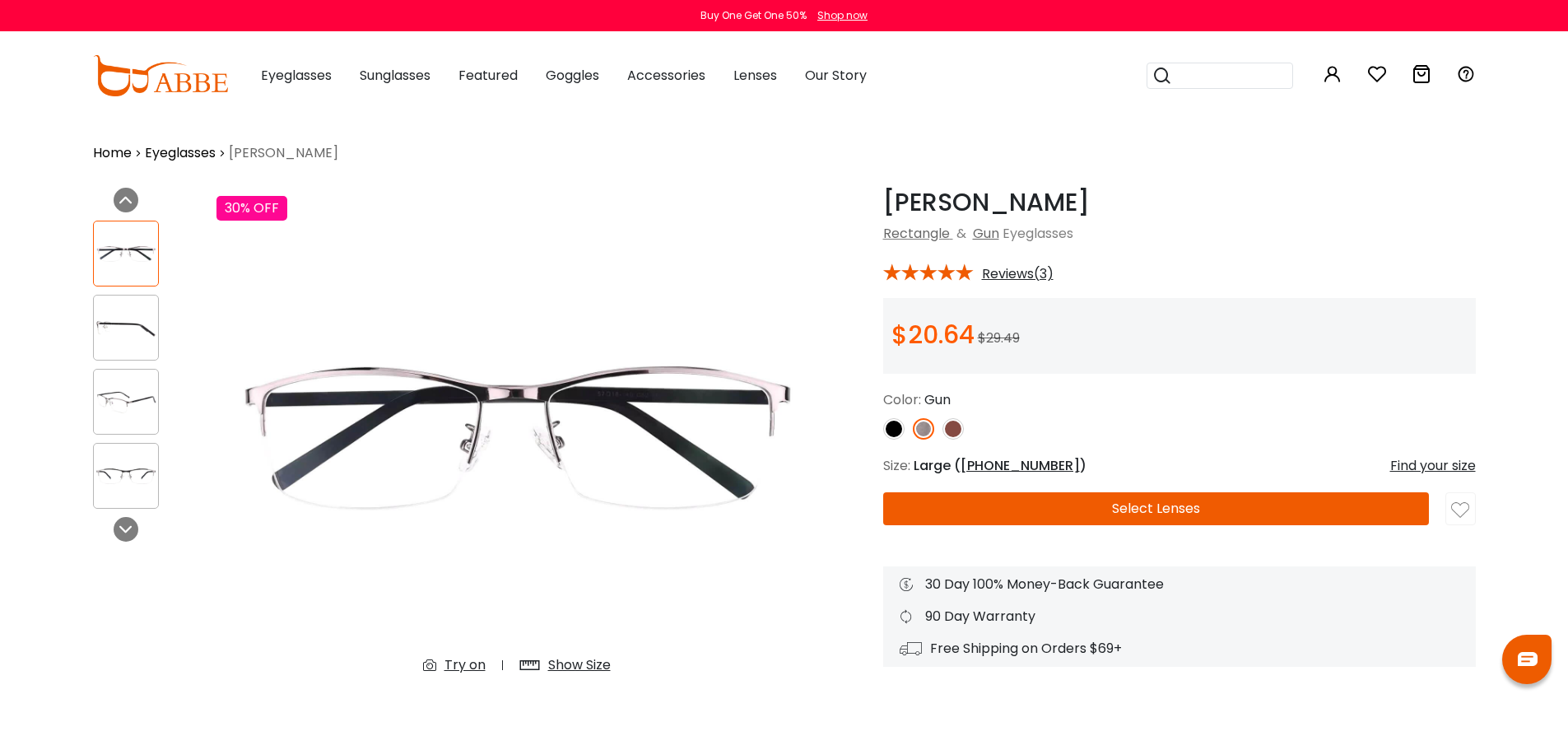
click at [1092, 511] on button "Select Lenses" at bounding box center [1156, 509] width 545 height 33
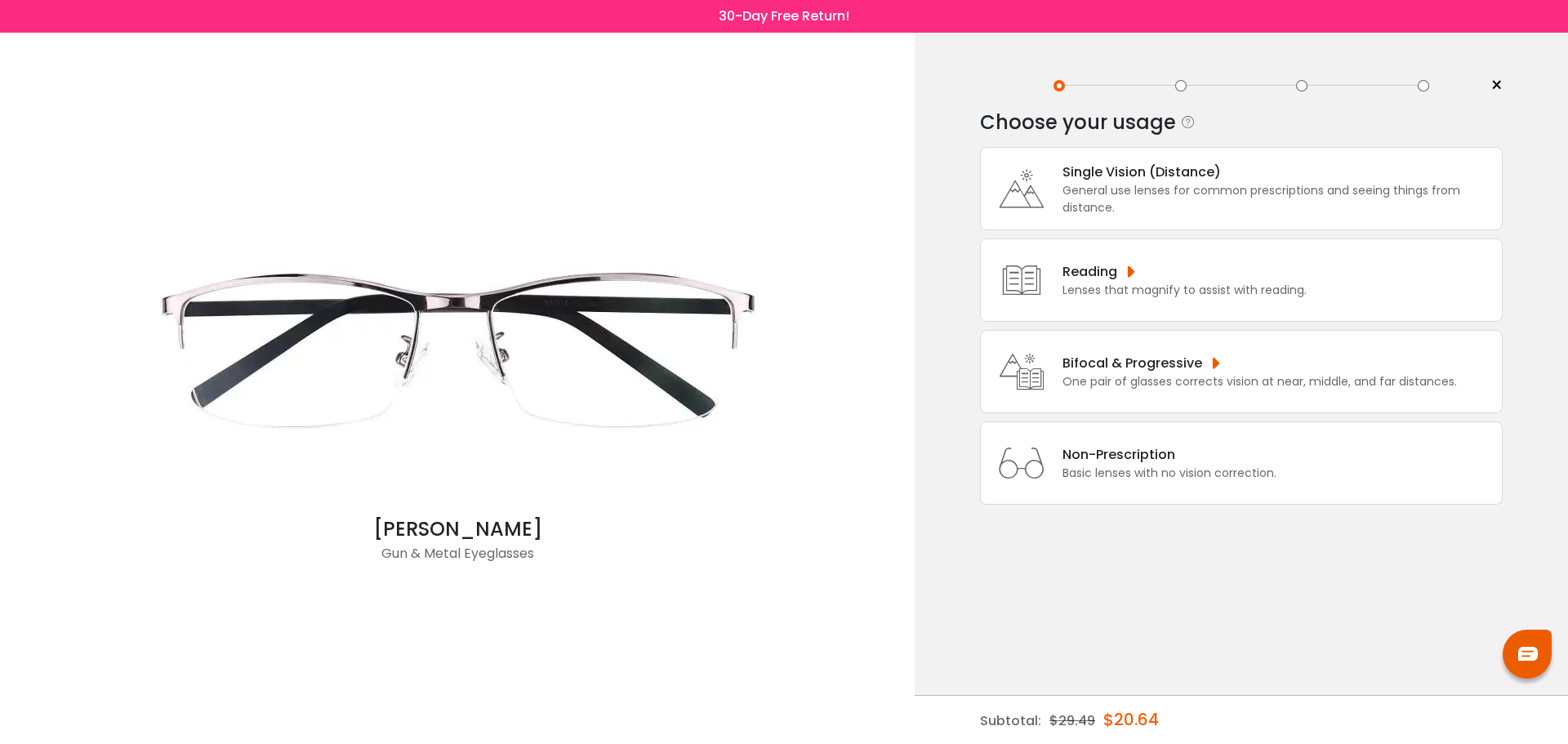
click at [1149, 355] on div "Bifocal & Progressive" at bounding box center [1259, 363] width 394 height 20
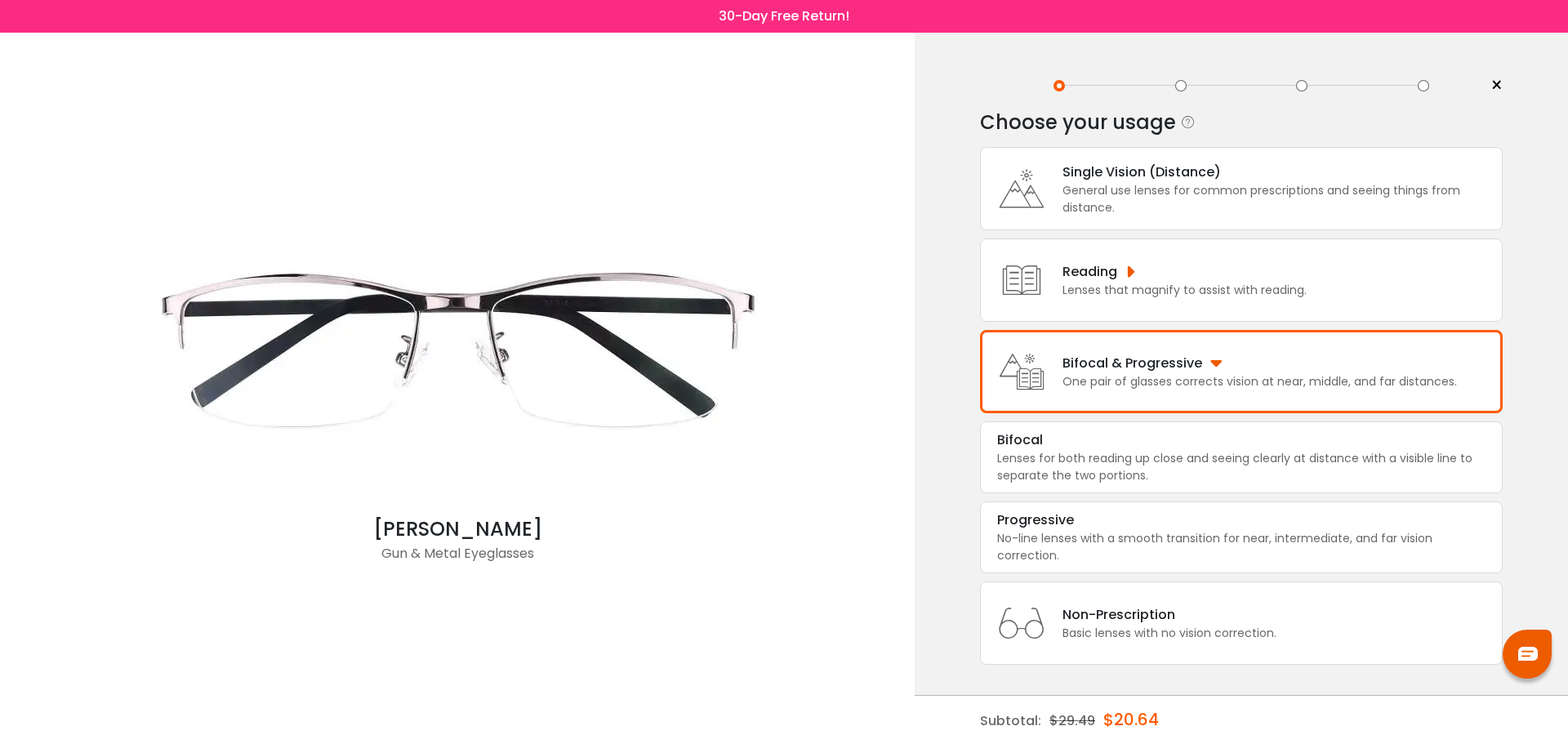
scroll to position [3, 0]
click at [1135, 524] on div "Progressive" at bounding box center [1242, 517] width 488 height 20
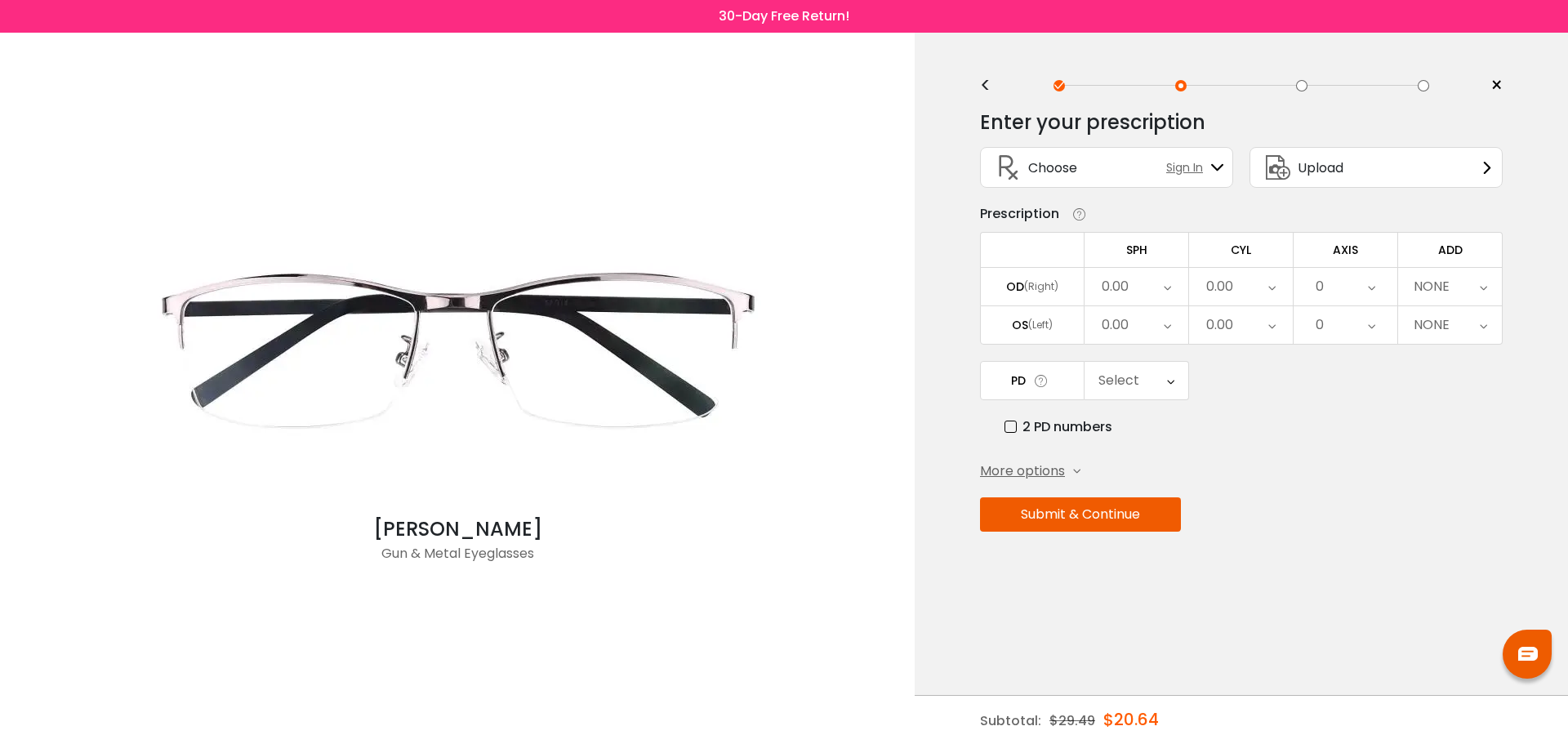
scroll to position [0, 0]
click at [1166, 286] on icon at bounding box center [1167, 287] width 8 height 37
click at [1152, 423] on li "+2.00" at bounding box center [1136, 420] width 103 height 30
click at [1245, 288] on div "0.00" at bounding box center [1241, 287] width 103 height 37
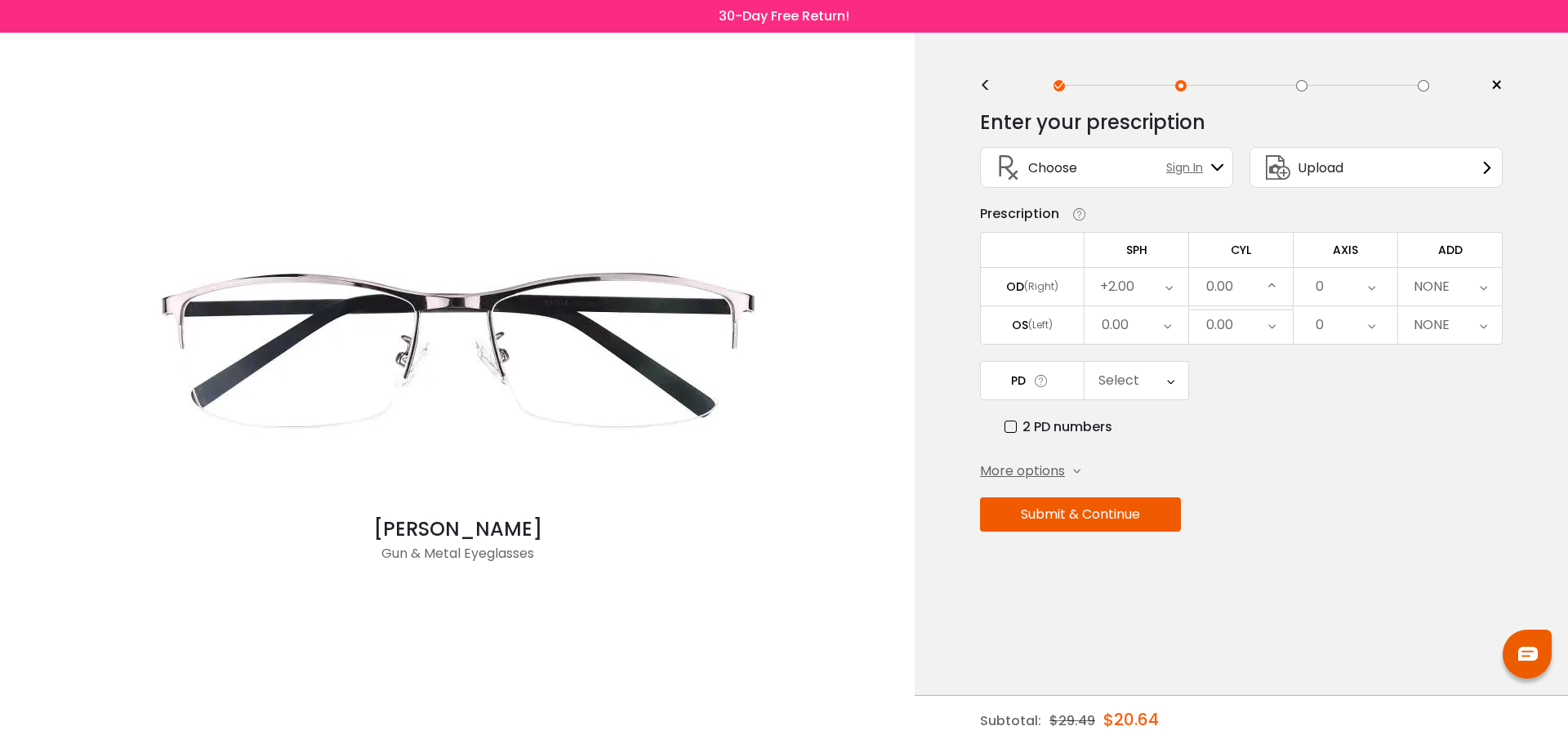
scroll to position [600, 0]
click at [1247, 422] on li "0.00" at bounding box center [1241, 427] width 103 height 30
click at [1337, 288] on div "0" at bounding box center [1345, 287] width 103 height 37
click at [1336, 406] on li "3" at bounding box center [1345, 409] width 103 height 30
click at [1425, 290] on div "NONE" at bounding box center [1431, 287] width 36 height 33
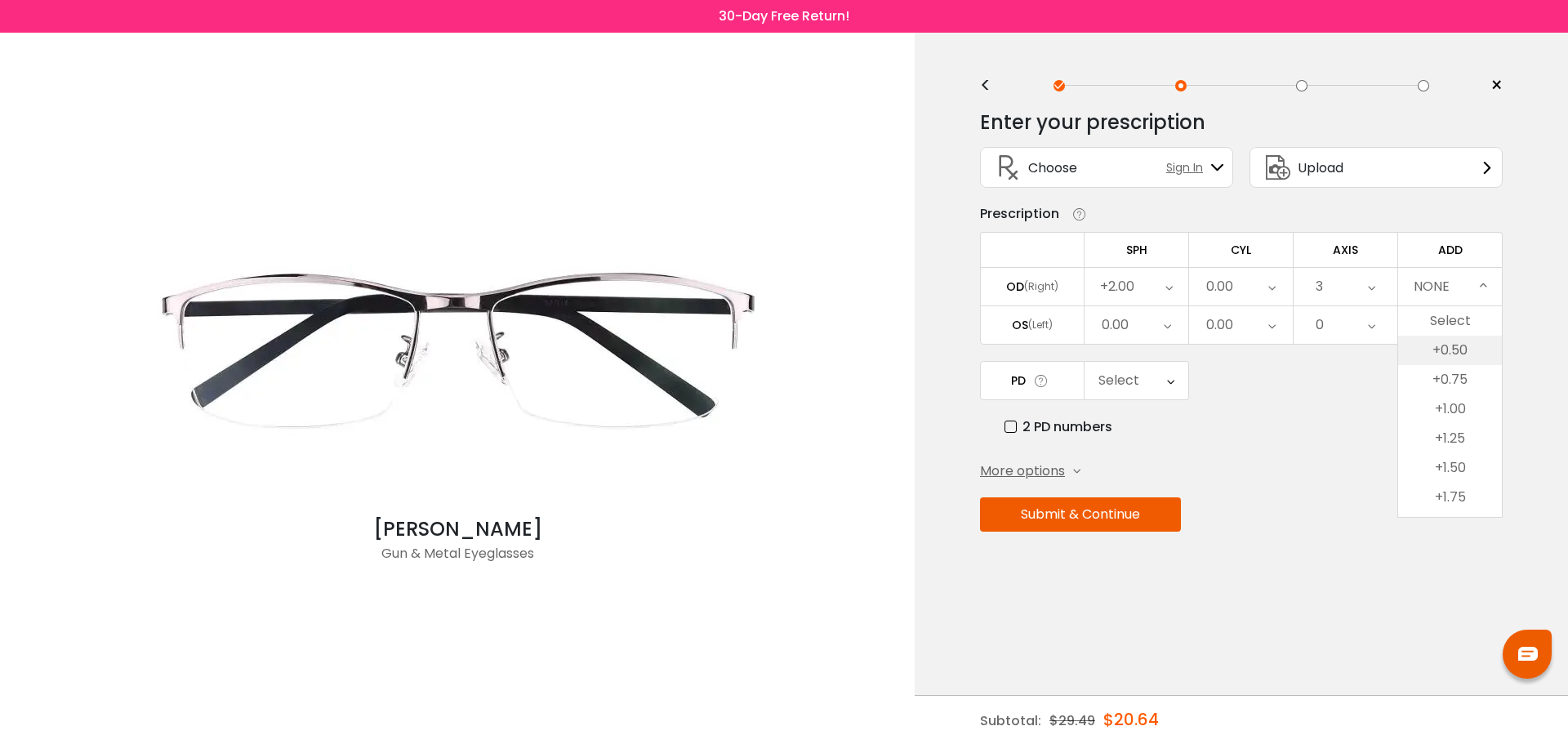
click at [1450, 345] on li "+0.50" at bounding box center [1450, 350] width 103 height 30
click at [1136, 331] on div "0.00" at bounding box center [1136, 325] width 103 height 37
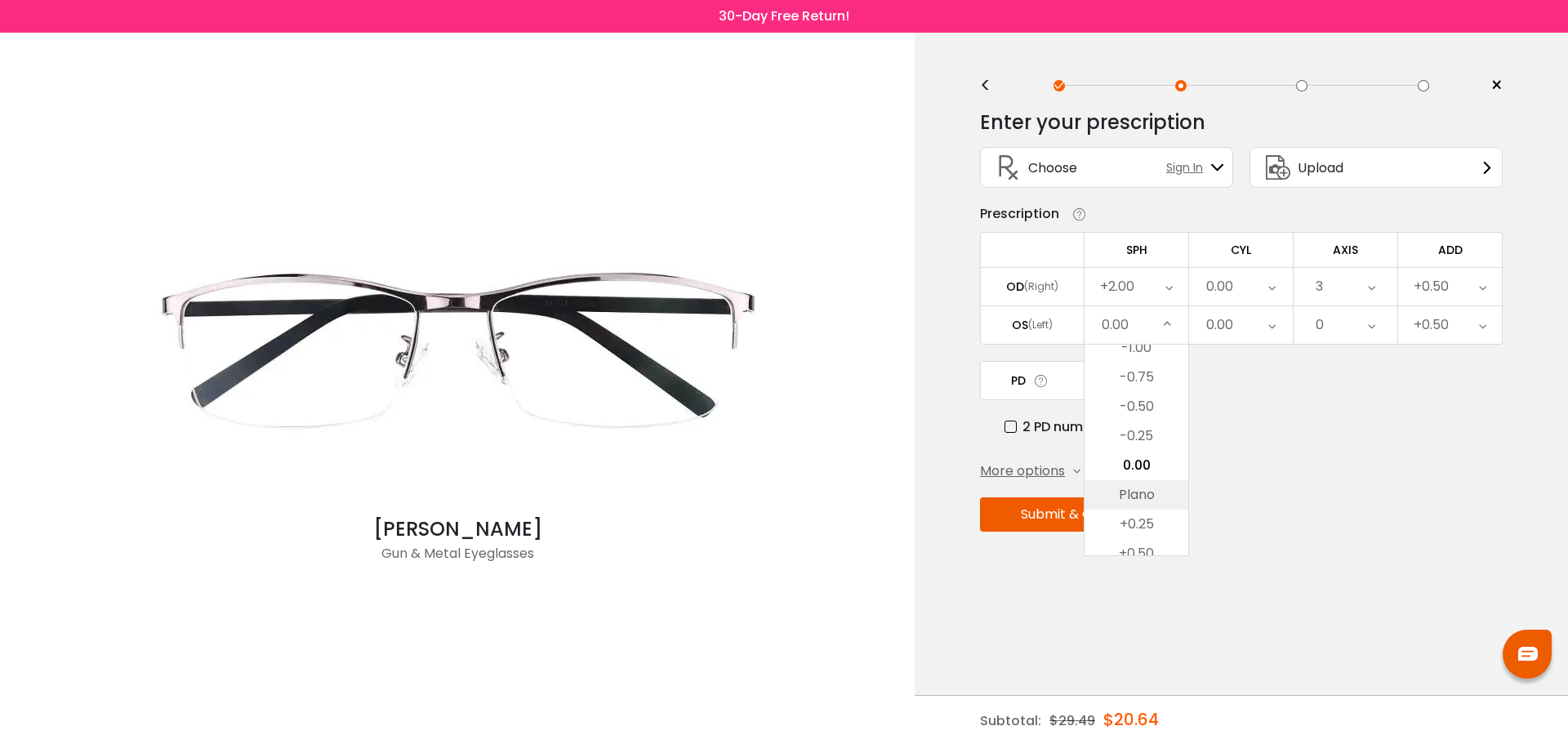
scroll to position [2519, 0]
click at [1148, 450] on li "+2.00" at bounding box center [1136, 458] width 103 height 30
click at [1240, 311] on div "0.00" at bounding box center [1241, 325] width 103 height 37
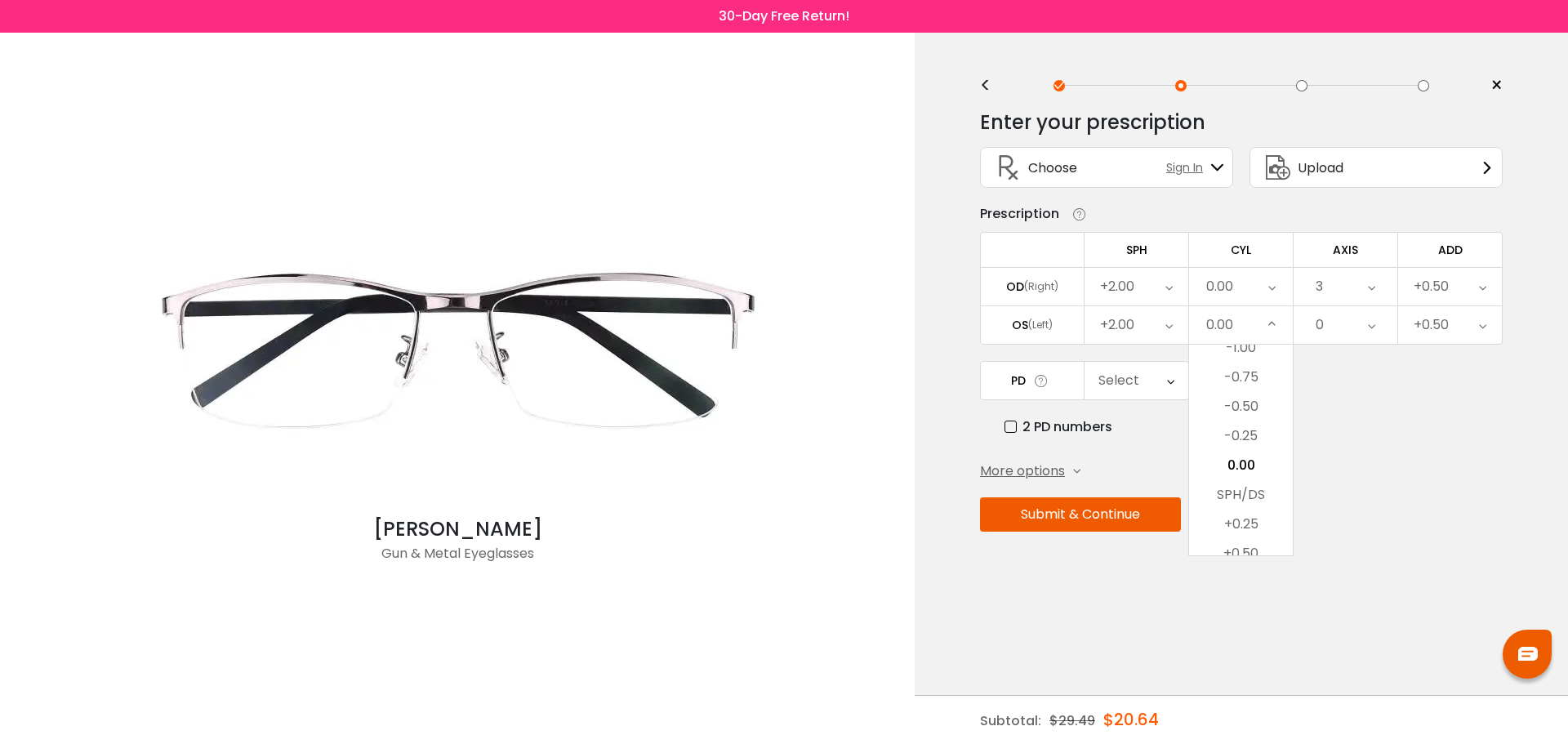
click at [1345, 318] on div "0" at bounding box center [1345, 325] width 103 height 37
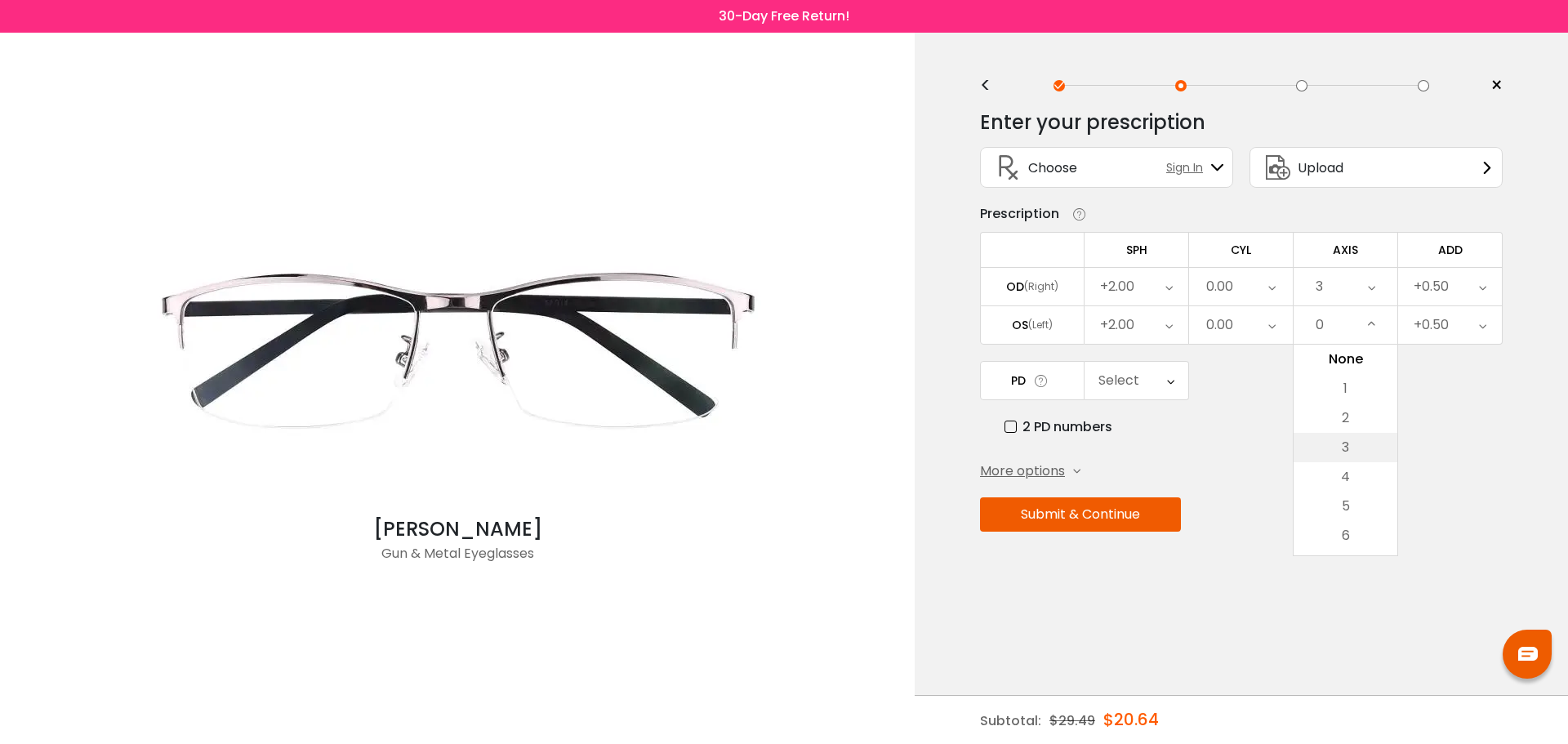
click at [1346, 434] on li "3" at bounding box center [1345, 447] width 103 height 30
click at [1170, 380] on icon at bounding box center [1170, 381] width 8 height 37
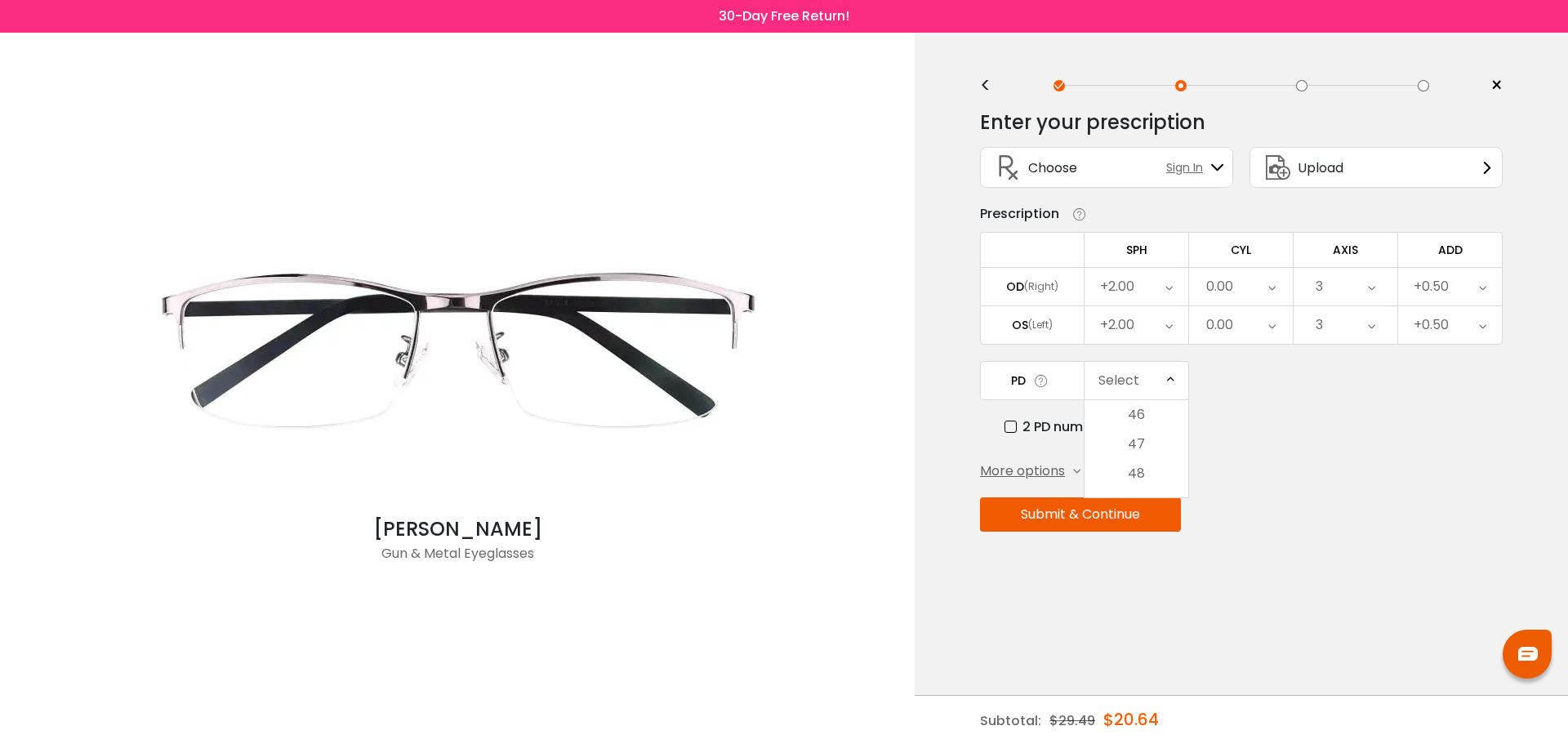
scroll to position [394, 0]
click at [1139, 520] on li "63" at bounding box center [1136, 521] width 103 height 30
click at [1252, 438] on div "Enter your prescription SPH (Sphere) Lens strength needed to correct your visio…" at bounding box center [1242, 356] width 522 height 516
click at [1058, 473] on span "More options" at bounding box center [1023, 471] width 85 height 20
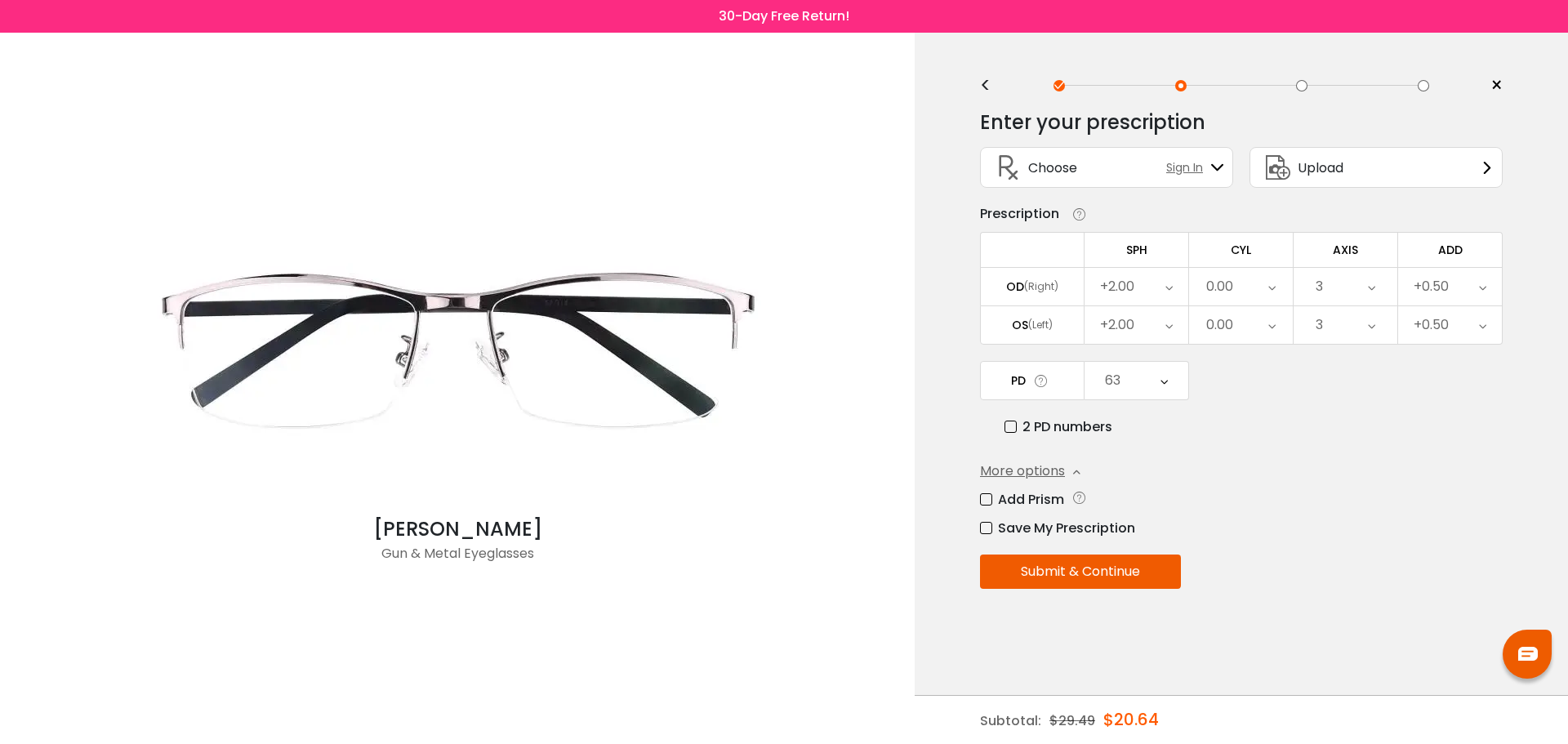
click at [1119, 570] on button "Submit & Continue" at bounding box center [1080, 572] width 201 height 34
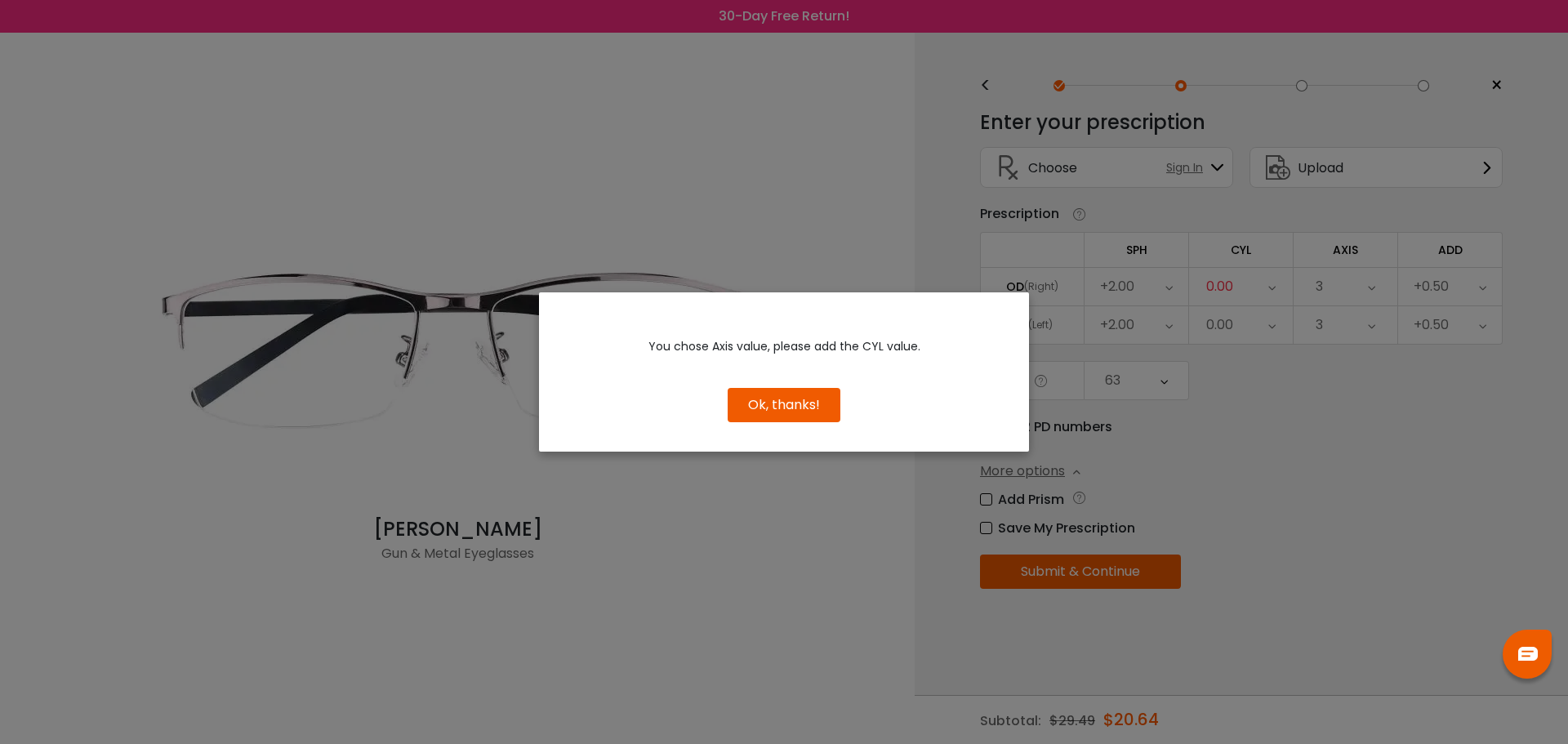
click at [787, 406] on button "Ok, thanks!" at bounding box center [784, 405] width 113 height 34
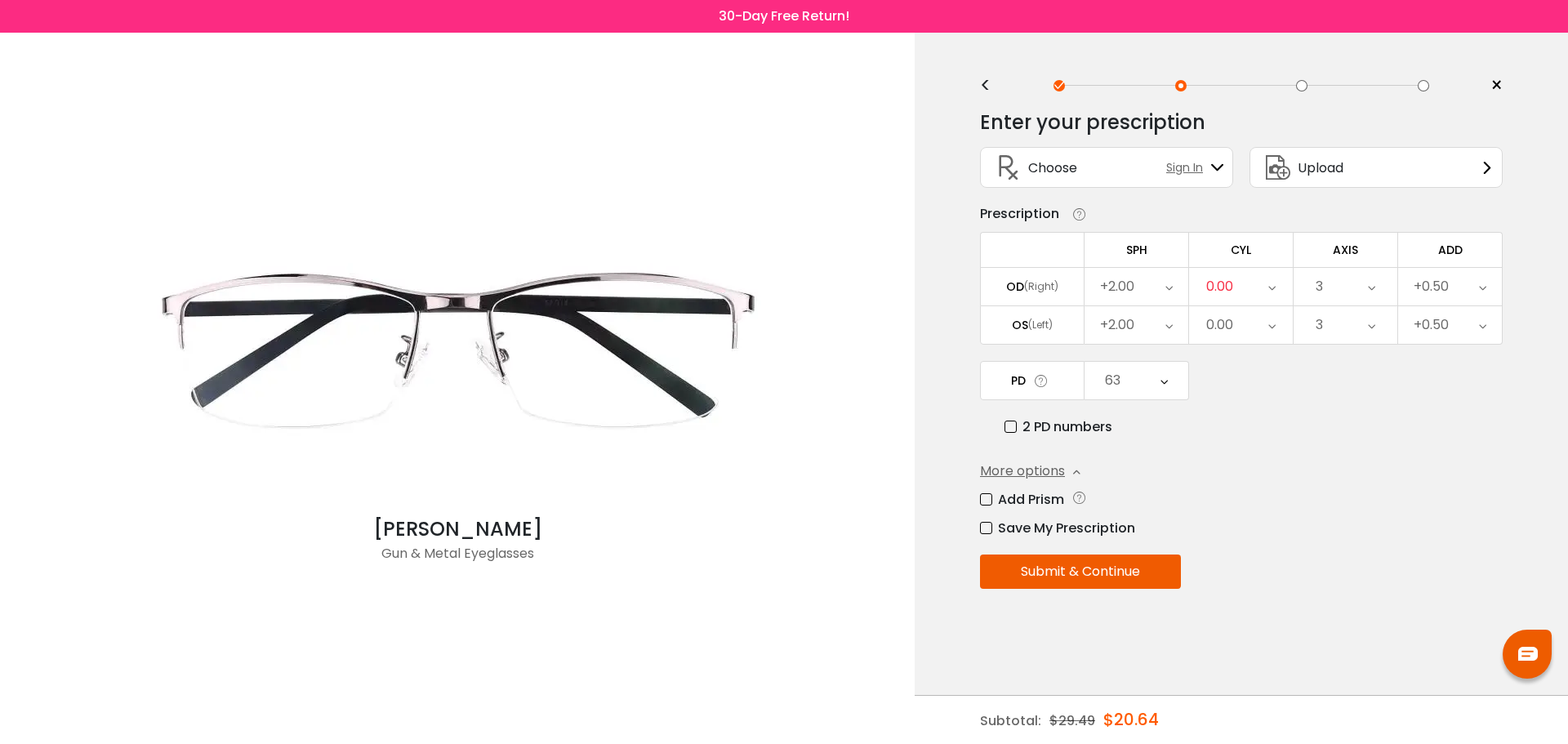
click at [1255, 292] on div "0.00" at bounding box center [1241, 287] width 103 height 37
click at [1245, 399] on li "-0.25" at bounding box center [1241, 398] width 103 height 30
click at [1251, 319] on div "0.00" at bounding box center [1241, 325] width 103 height 37
click at [1248, 523] on li "+0.25" at bounding box center [1241, 524] width 103 height 30
click at [1118, 567] on button "Submit & Continue" at bounding box center [1080, 572] width 201 height 34
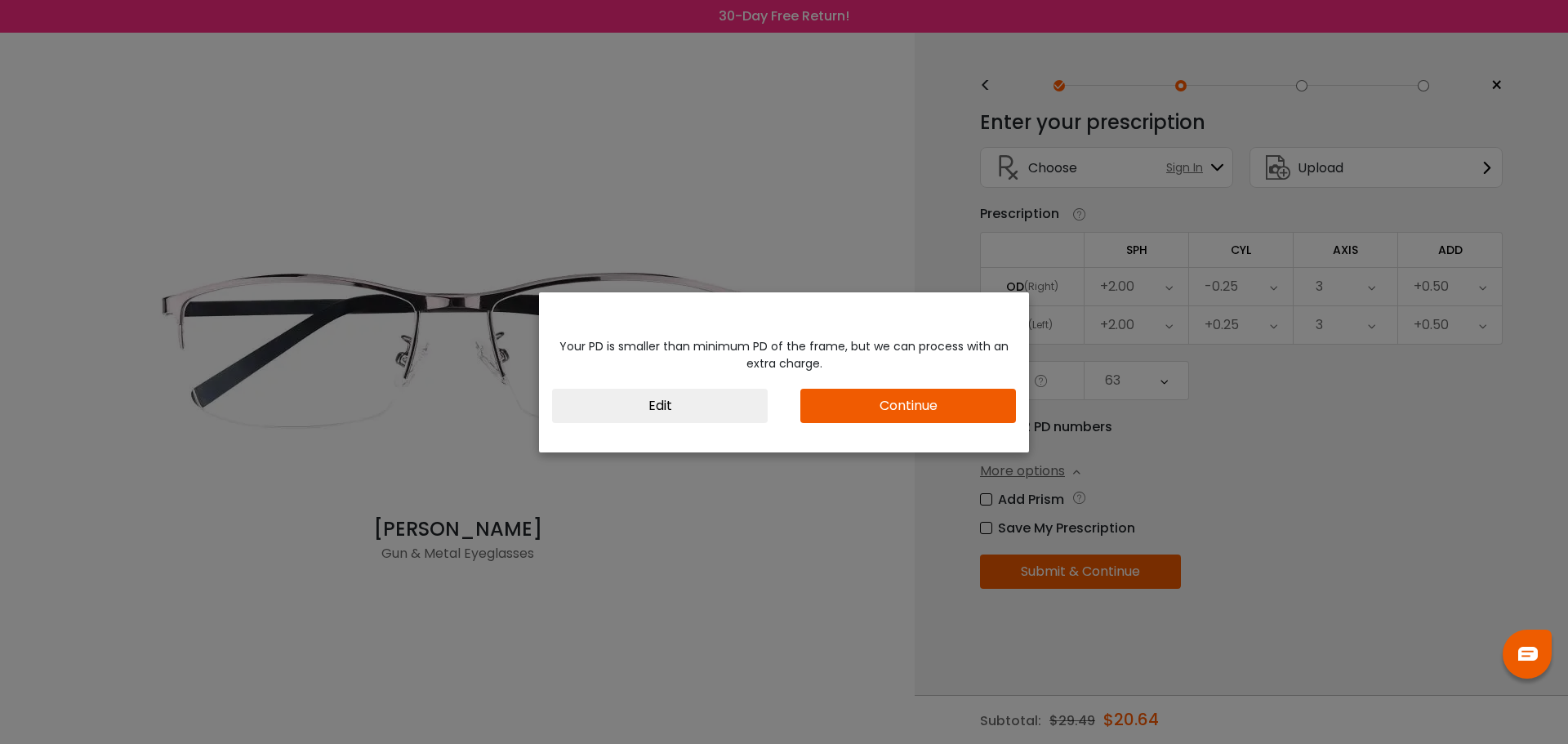
click at [711, 404] on button "Edit" at bounding box center [660, 406] width 215 height 34
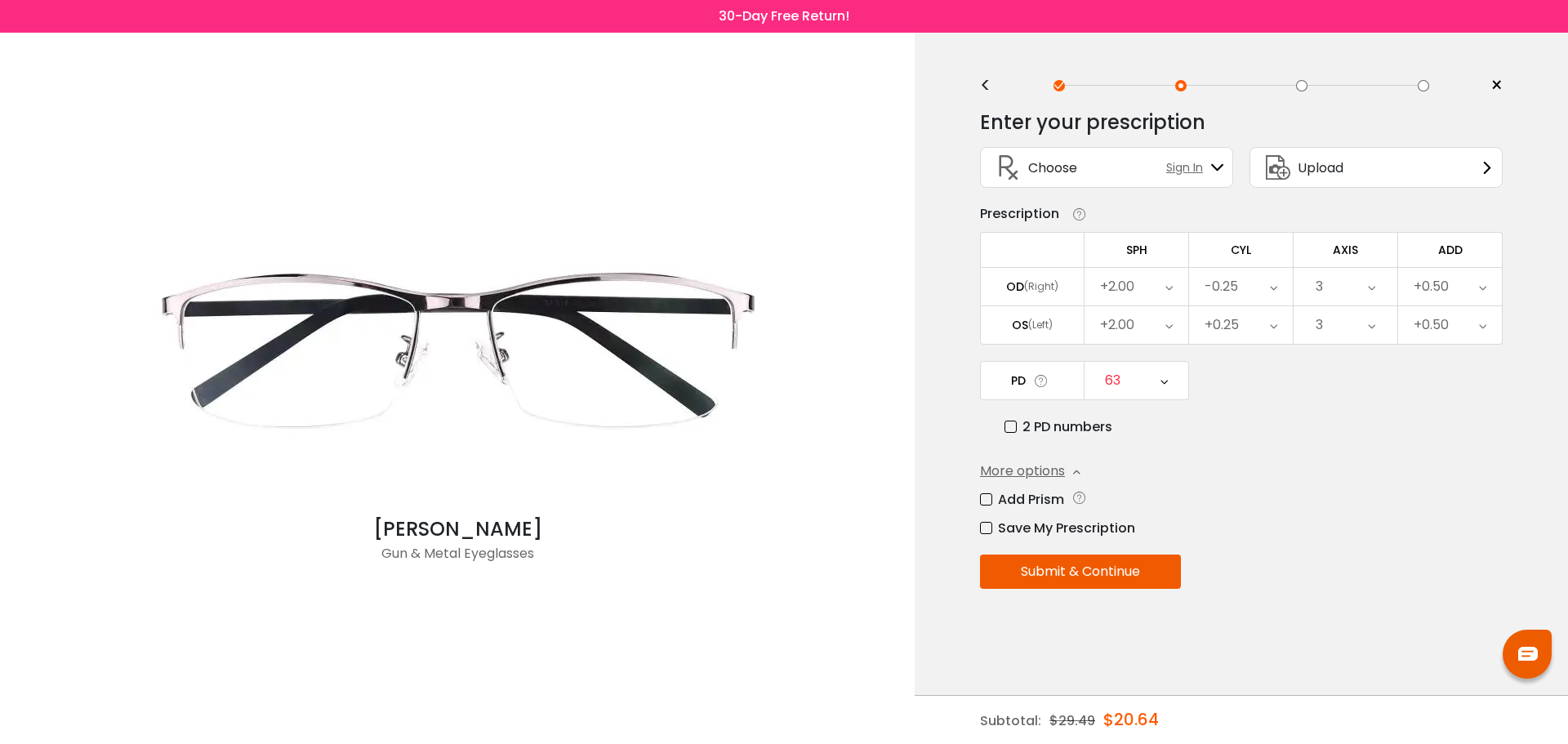
click at [1164, 379] on icon at bounding box center [1163, 381] width 8 height 37
click at [1142, 534] on li "77" at bounding box center [1136, 537] width 103 height 30
click at [1144, 569] on button "Submit & Continue" at bounding box center [1080, 572] width 201 height 34
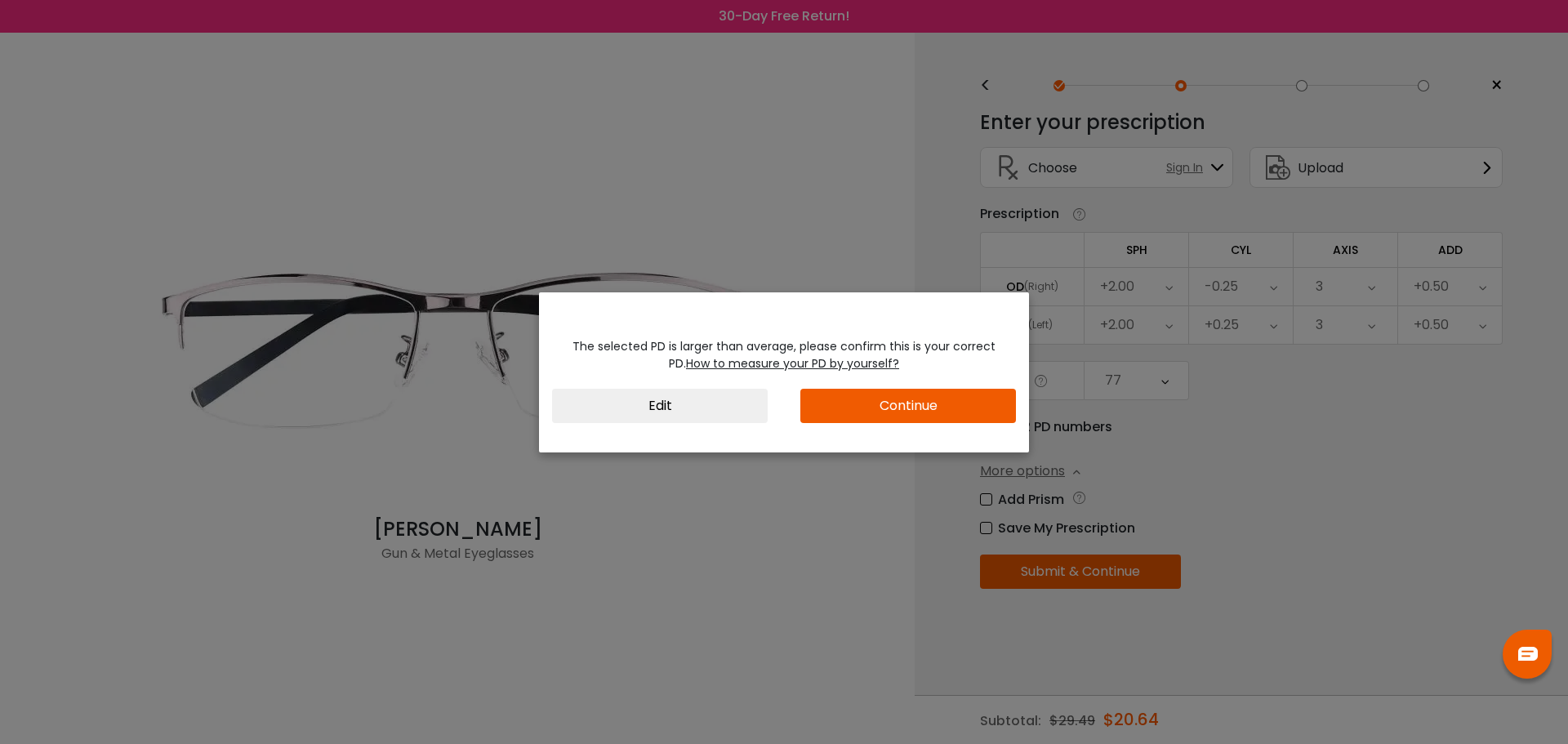
click at [861, 404] on button "Continue" at bounding box center [908, 406] width 215 height 34
click at [912, 408] on button "Continue" at bounding box center [908, 406] width 215 height 34
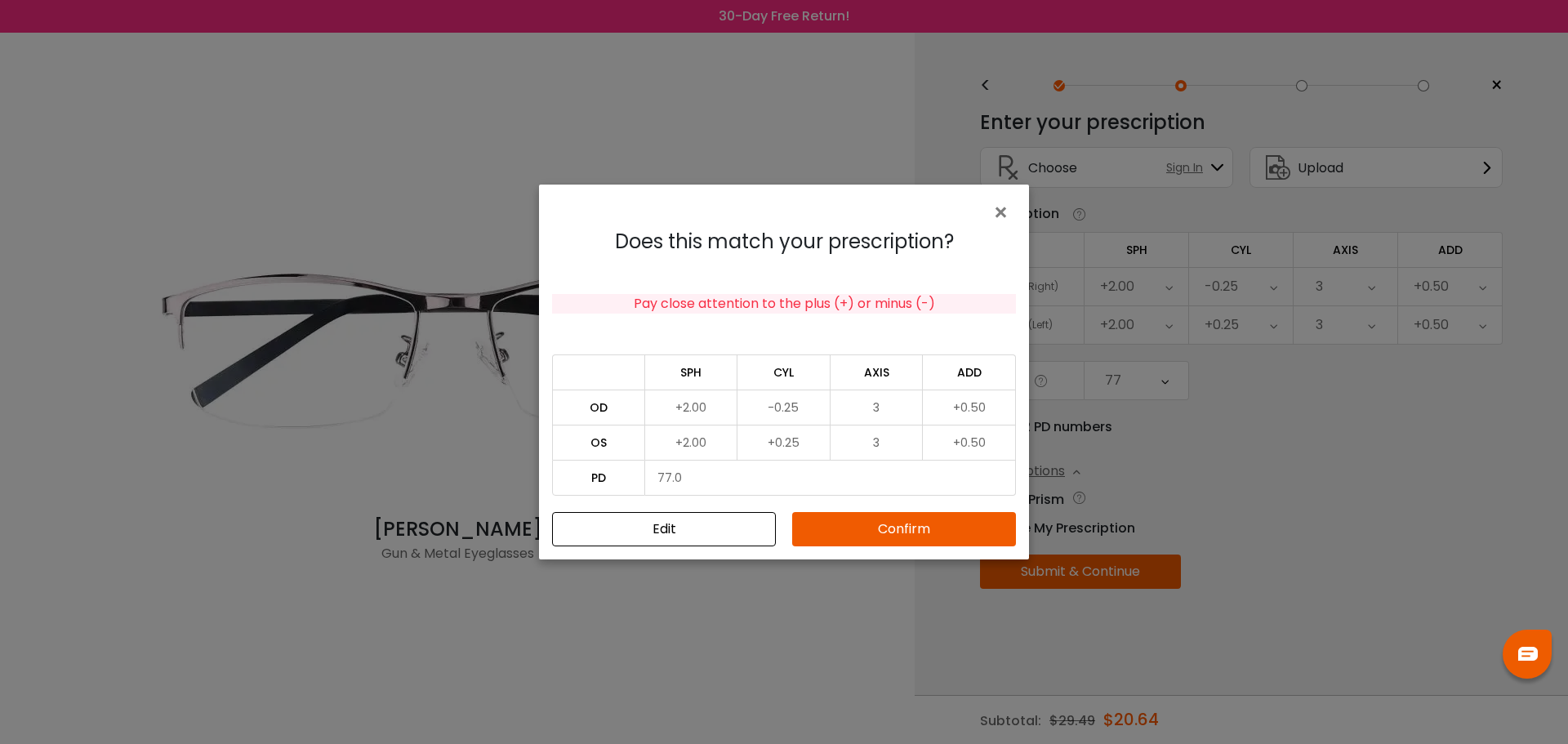
click at [923, 526] on button "Confirm" at bounding box center [904, 529] width 224 height 34
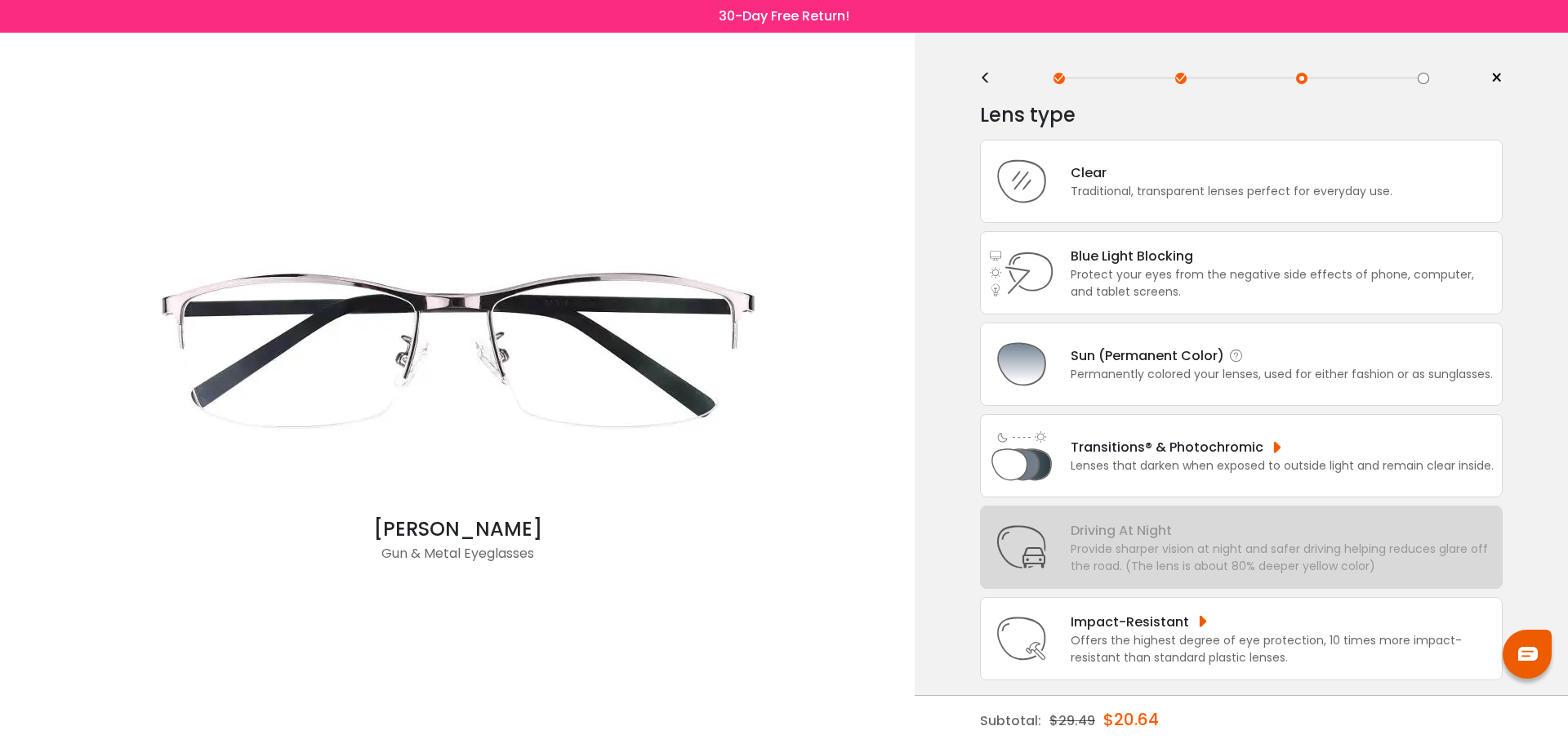
scroll to position [9, 0]
click at [1297, 444] on div "Transitions® & Photochromic" at bounding box center [1281, 445] width 423 height 20
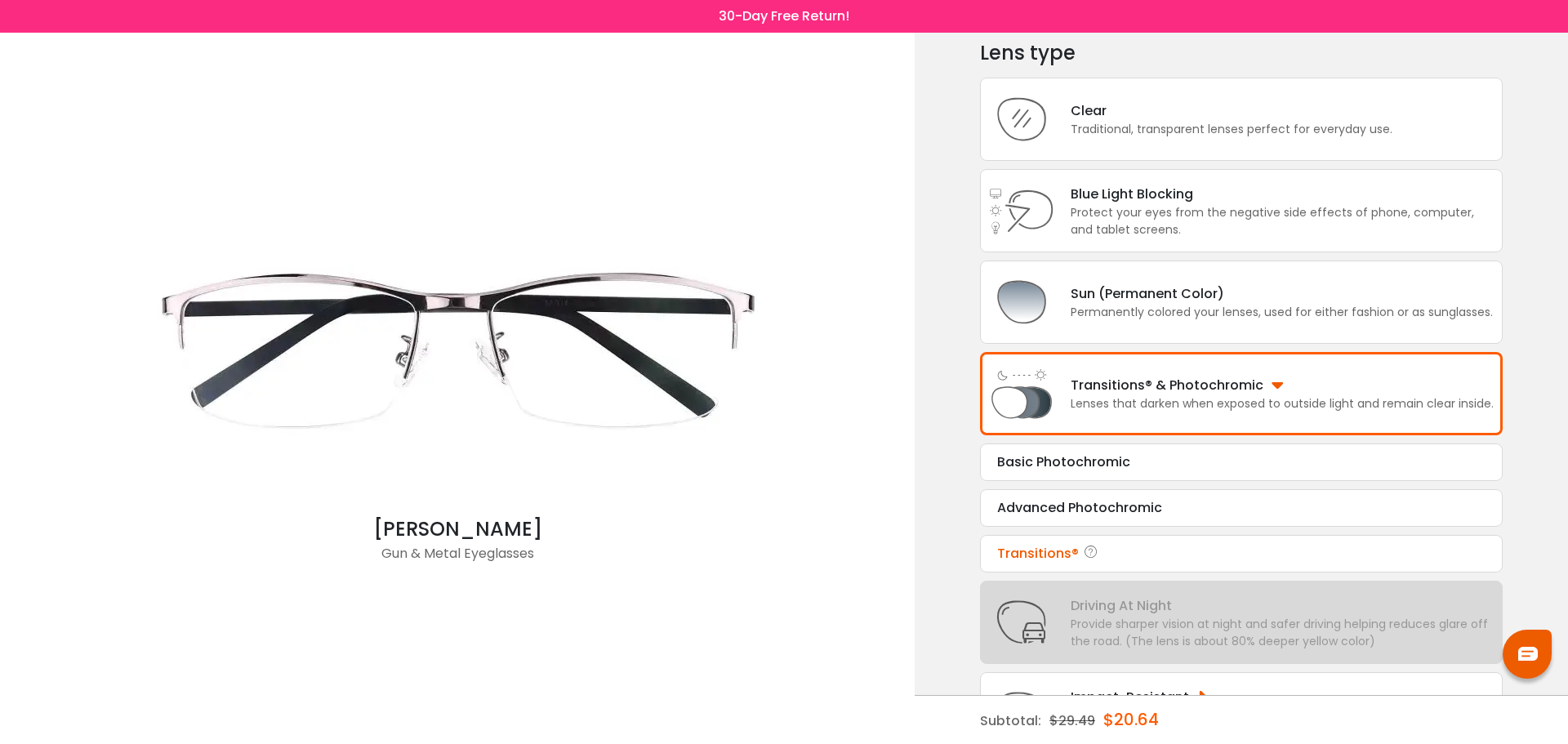
scroll to position [146, 0]
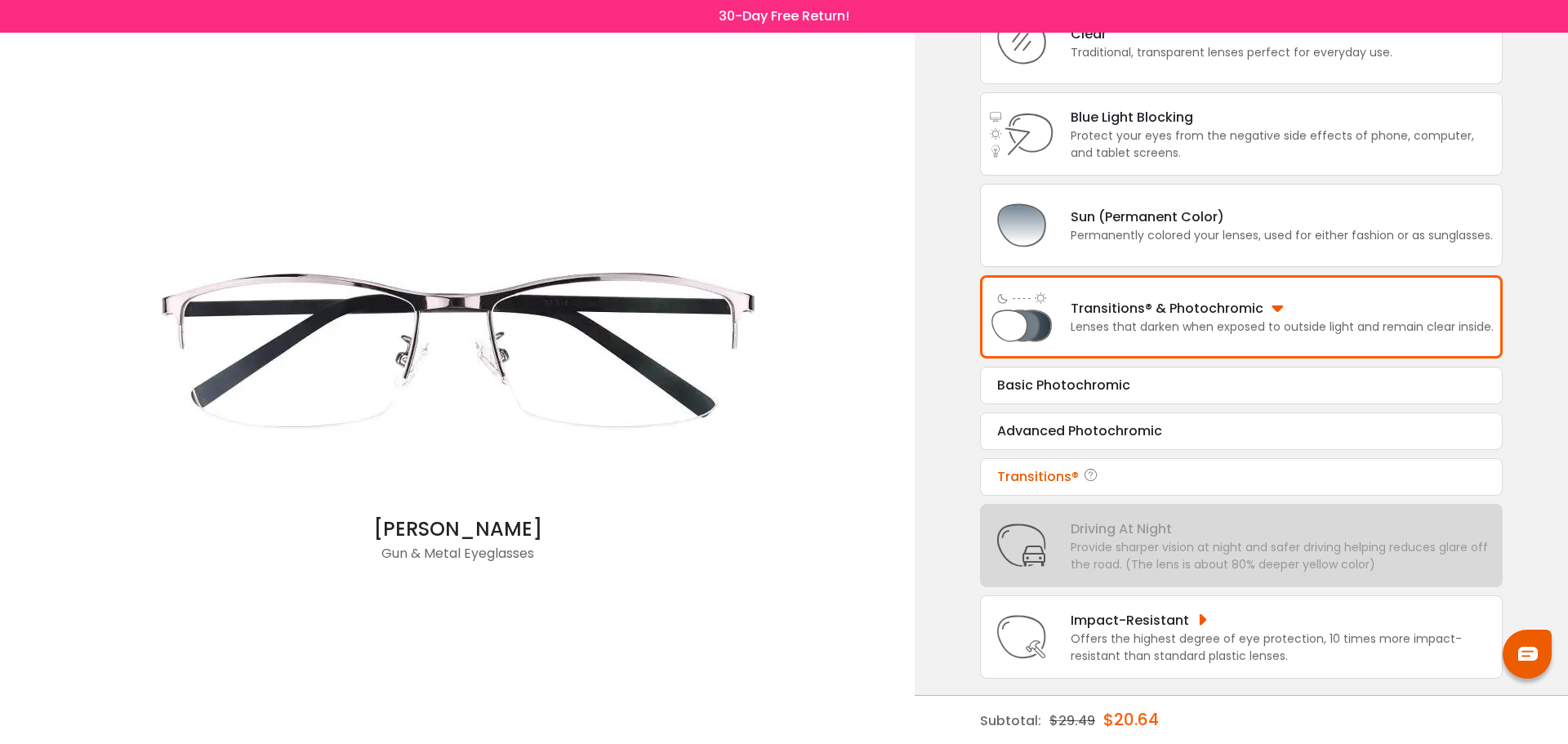
click at [1157, 477] on div "Transitions®" at bounding box center [1242, 477] width 488 height 20
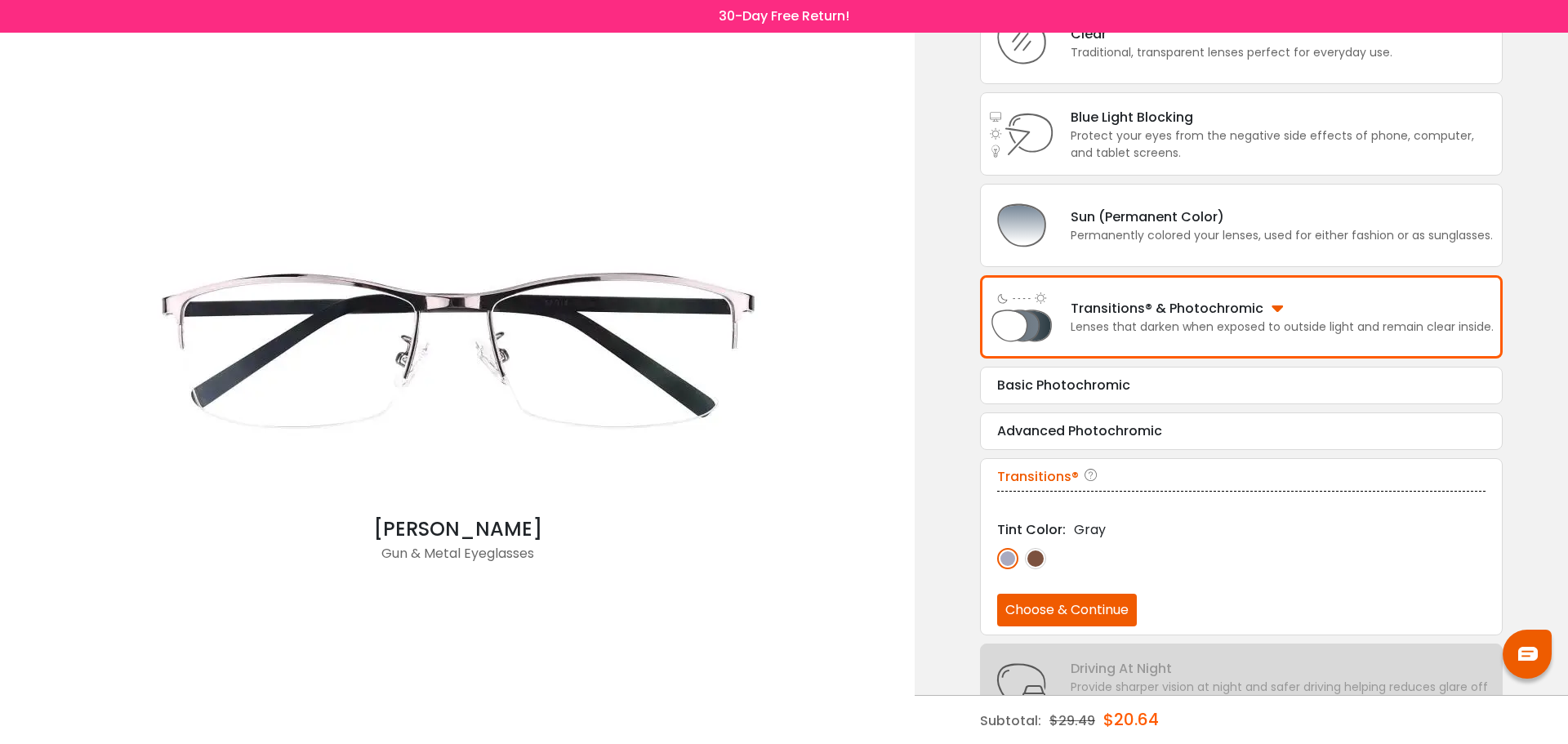
click at [1033, 557] on img at bounding box center [1035, 558] width 21 height 21
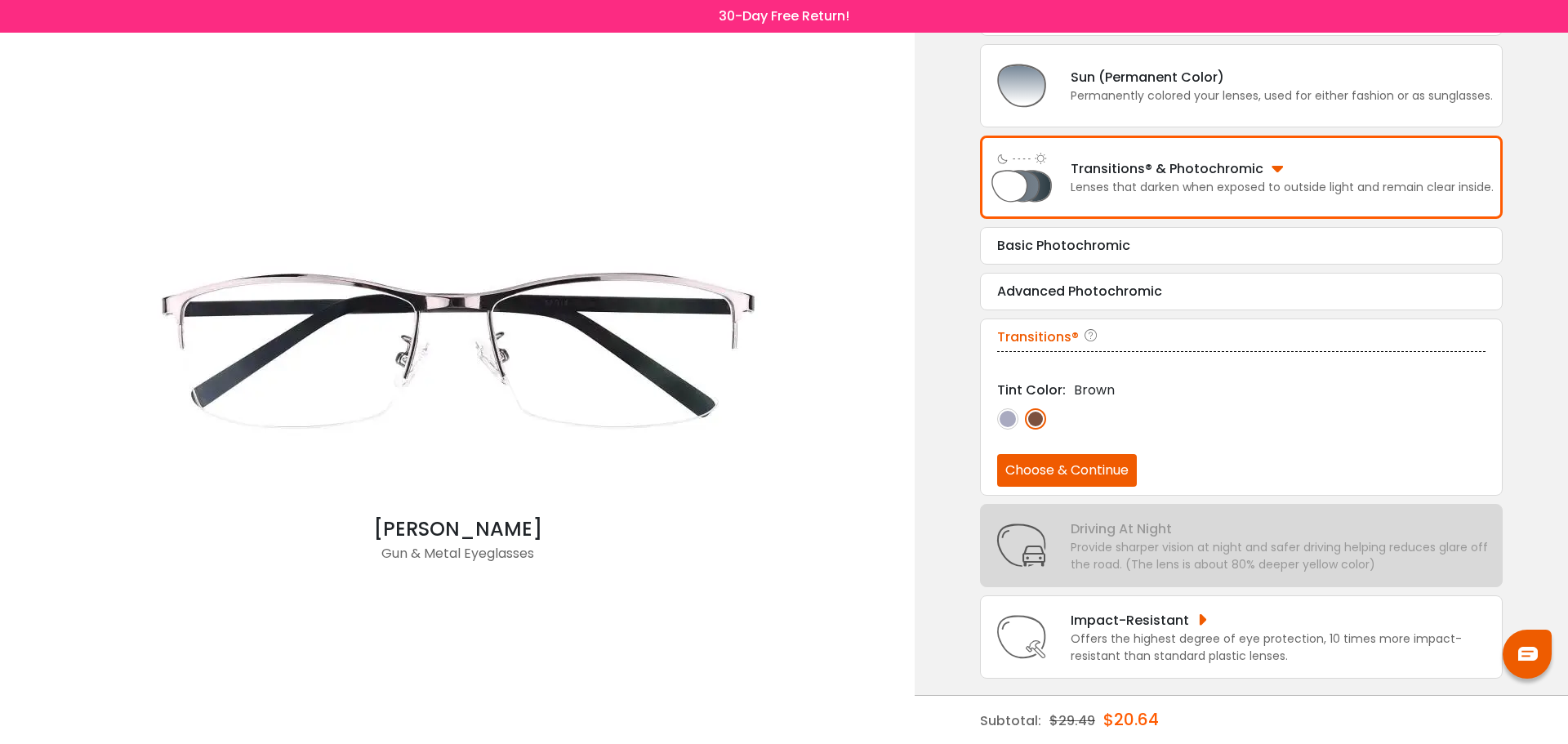
click at [1108, 478] on button "Choose & Continue" at bounding box center [1067, 470] width 140 height 33
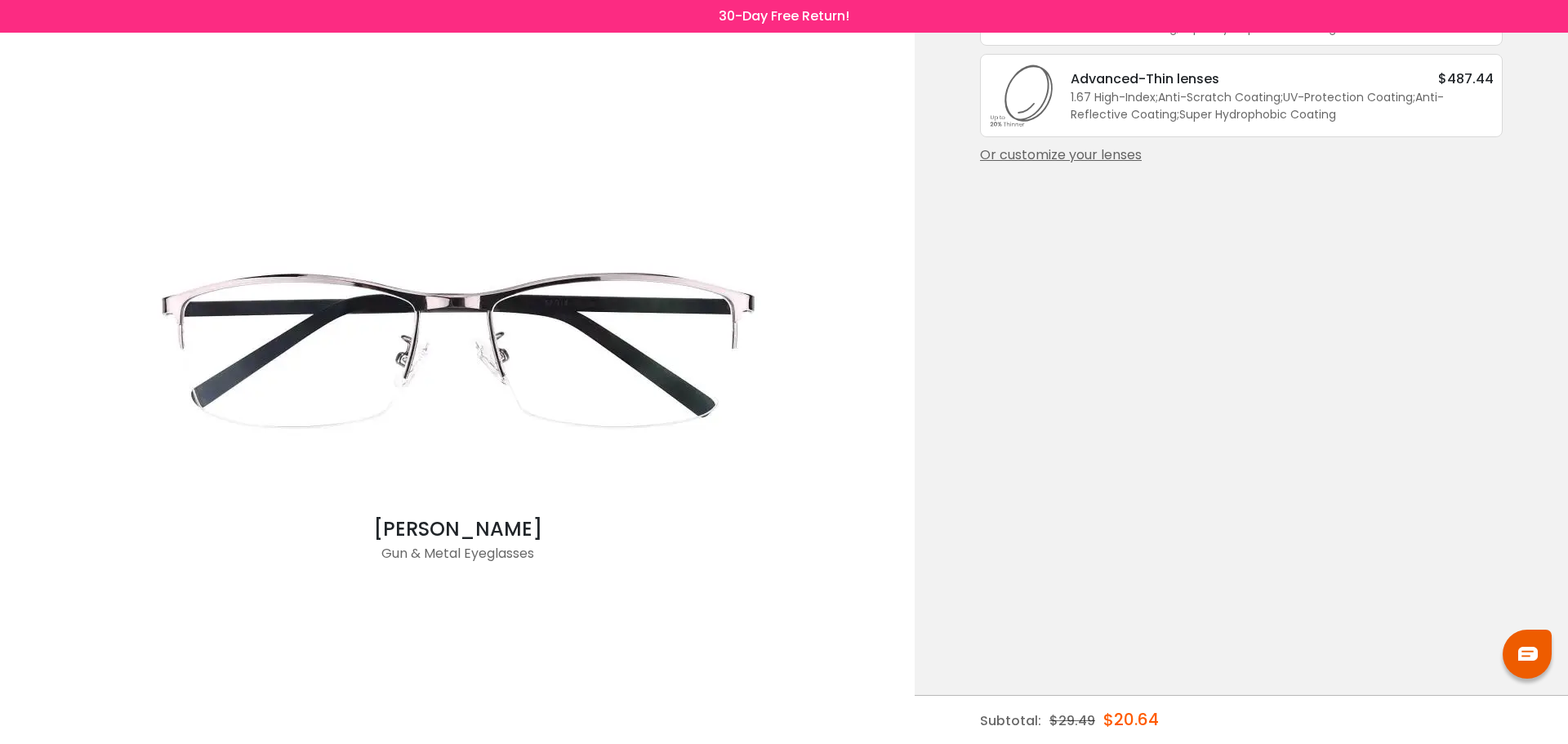
scroll to position [0, 0]
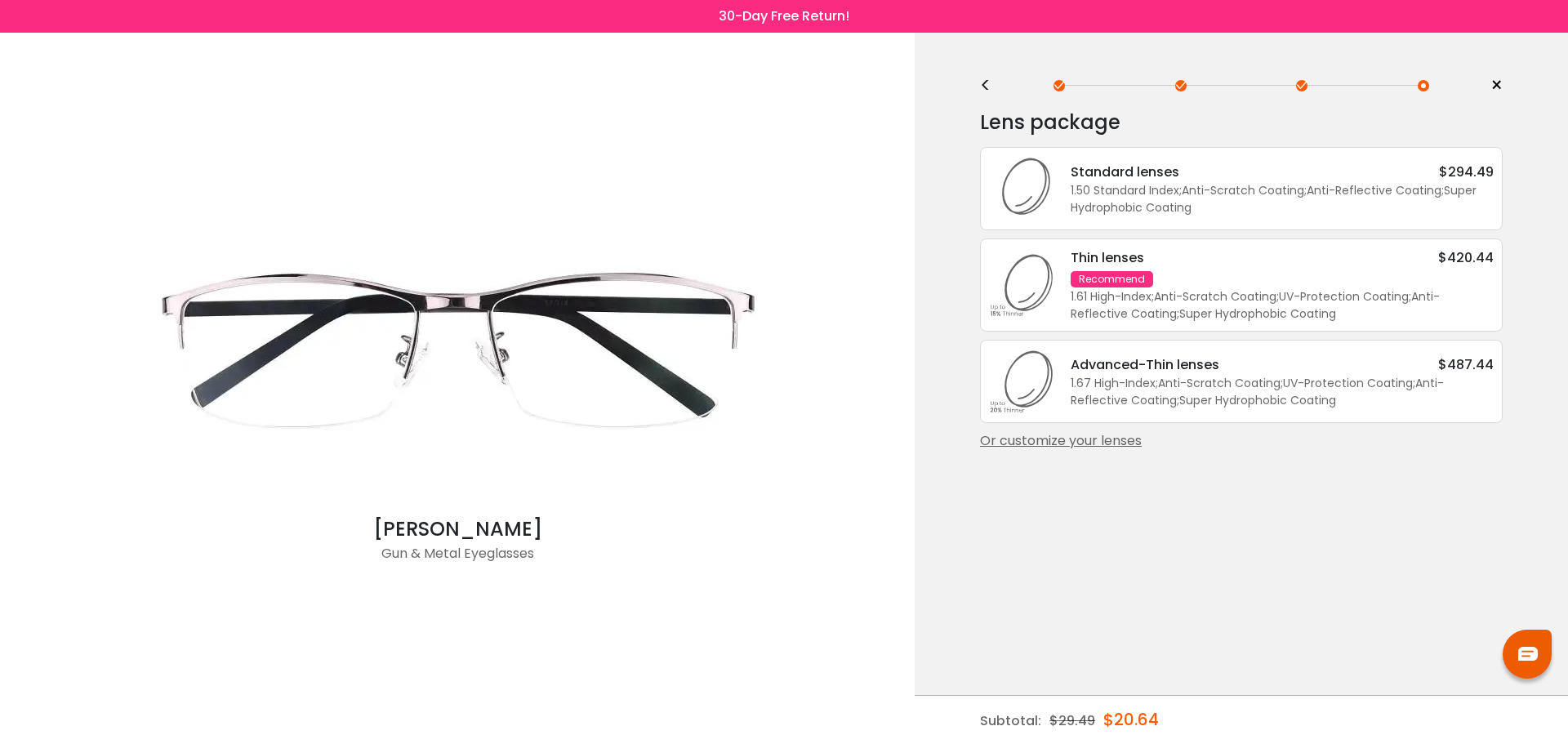
click at [1184, 169] on div "Standard lenses $294.49" at bounding box center [1281, 172] width 423 height 20
